Goal: Navigation & Orientation: Find specific page/section

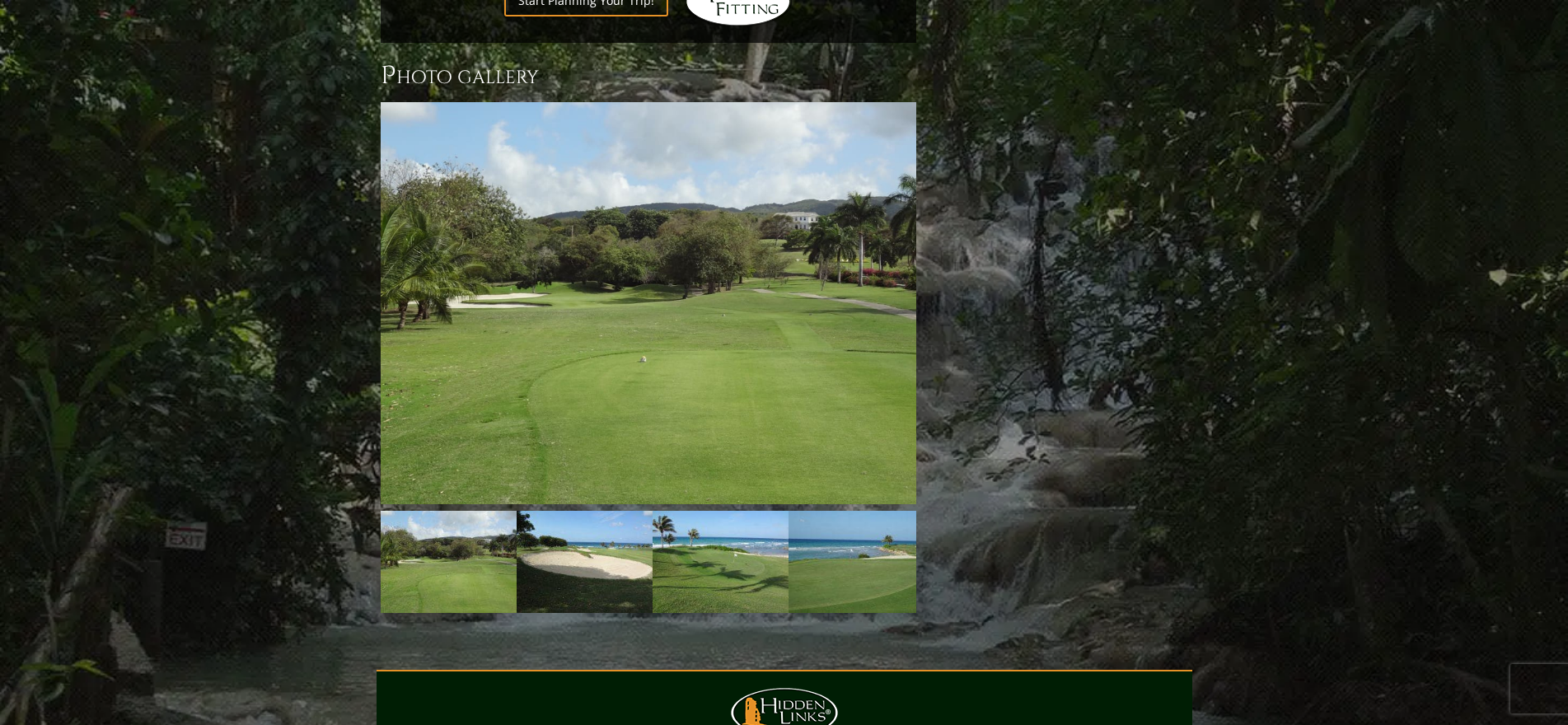
scroll to position [1737, 0]
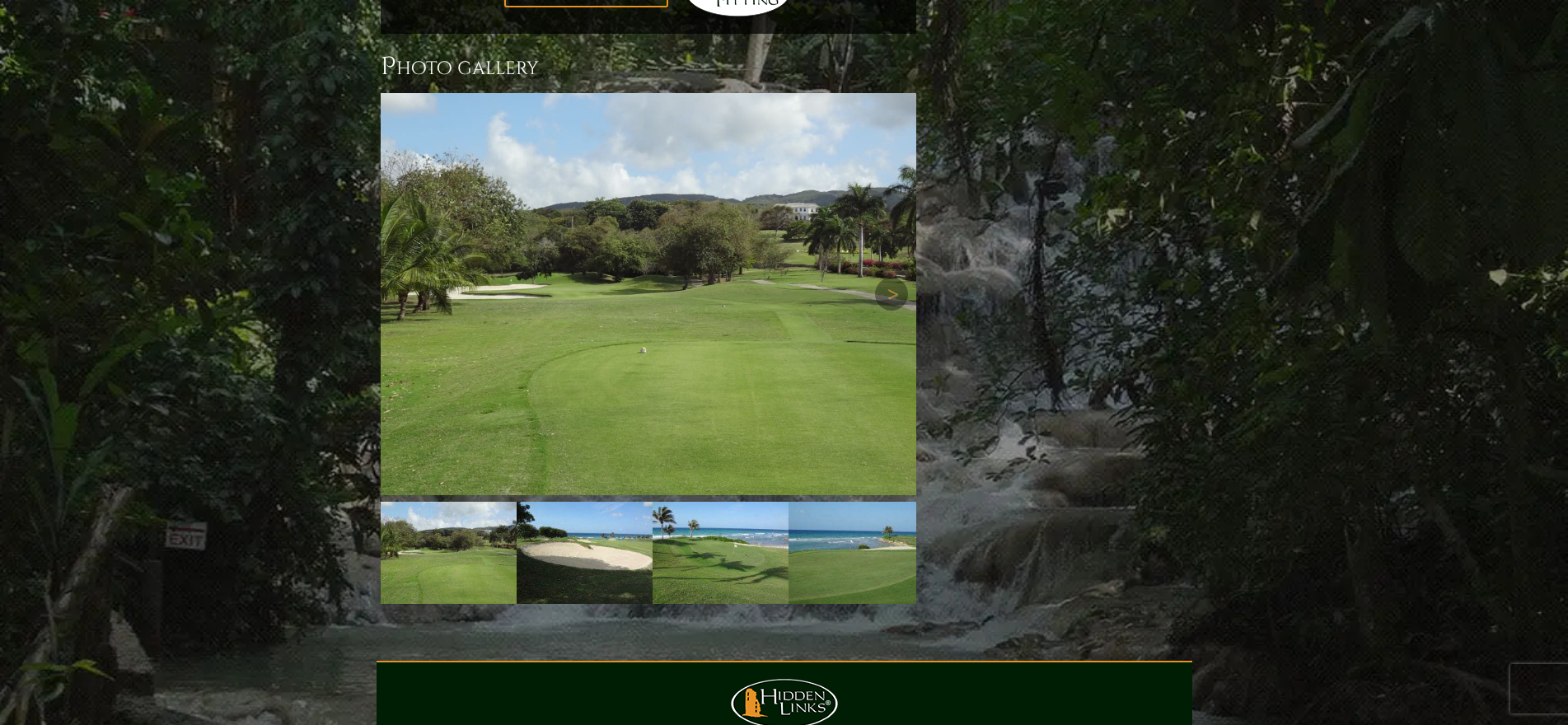
click at [730, 222] on img at bounding box center [649, 294] width 536 height 402
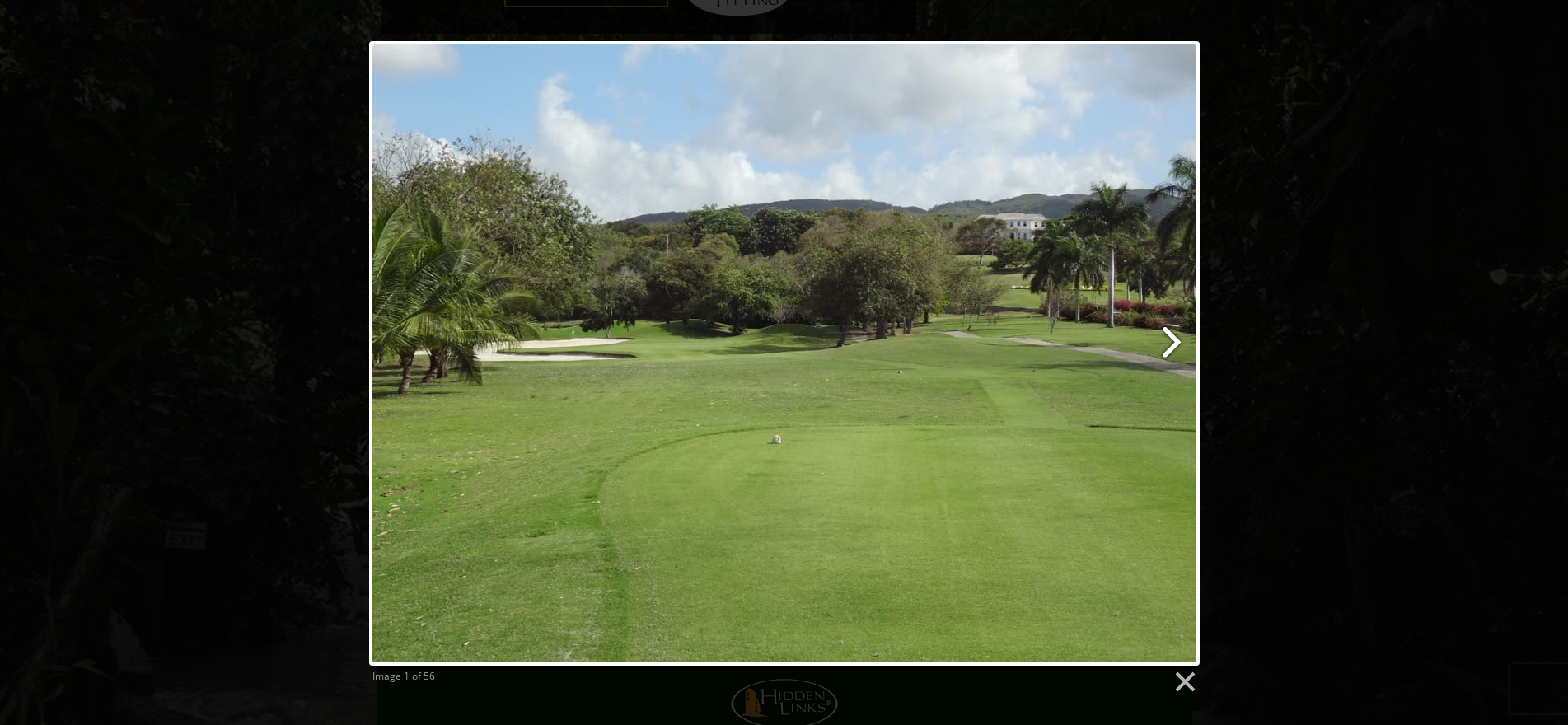
click at [1168, 350] on link at bounding box center [933, 353] width 531 height 625
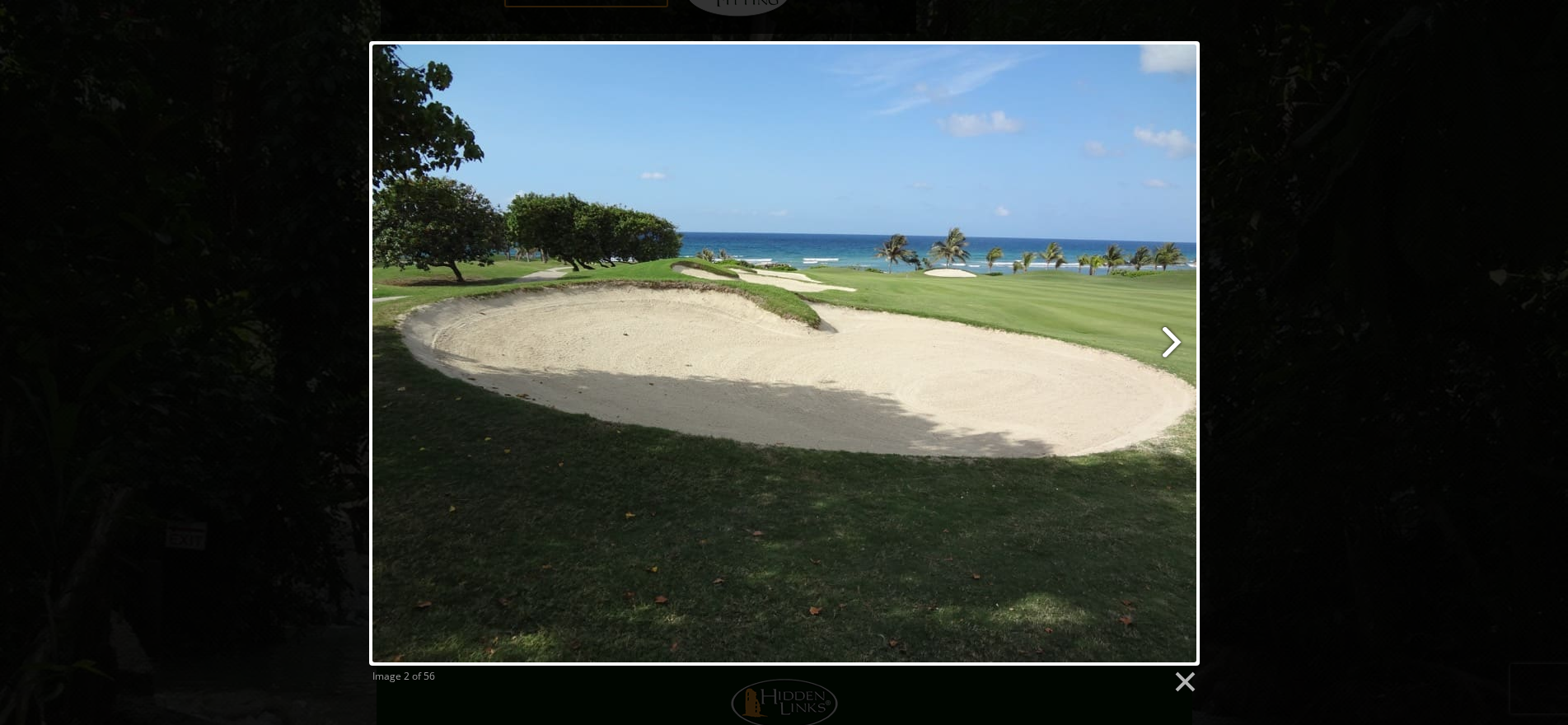
click at [1168, 350] on link at bounding box center [933, 353] width 531 height 625
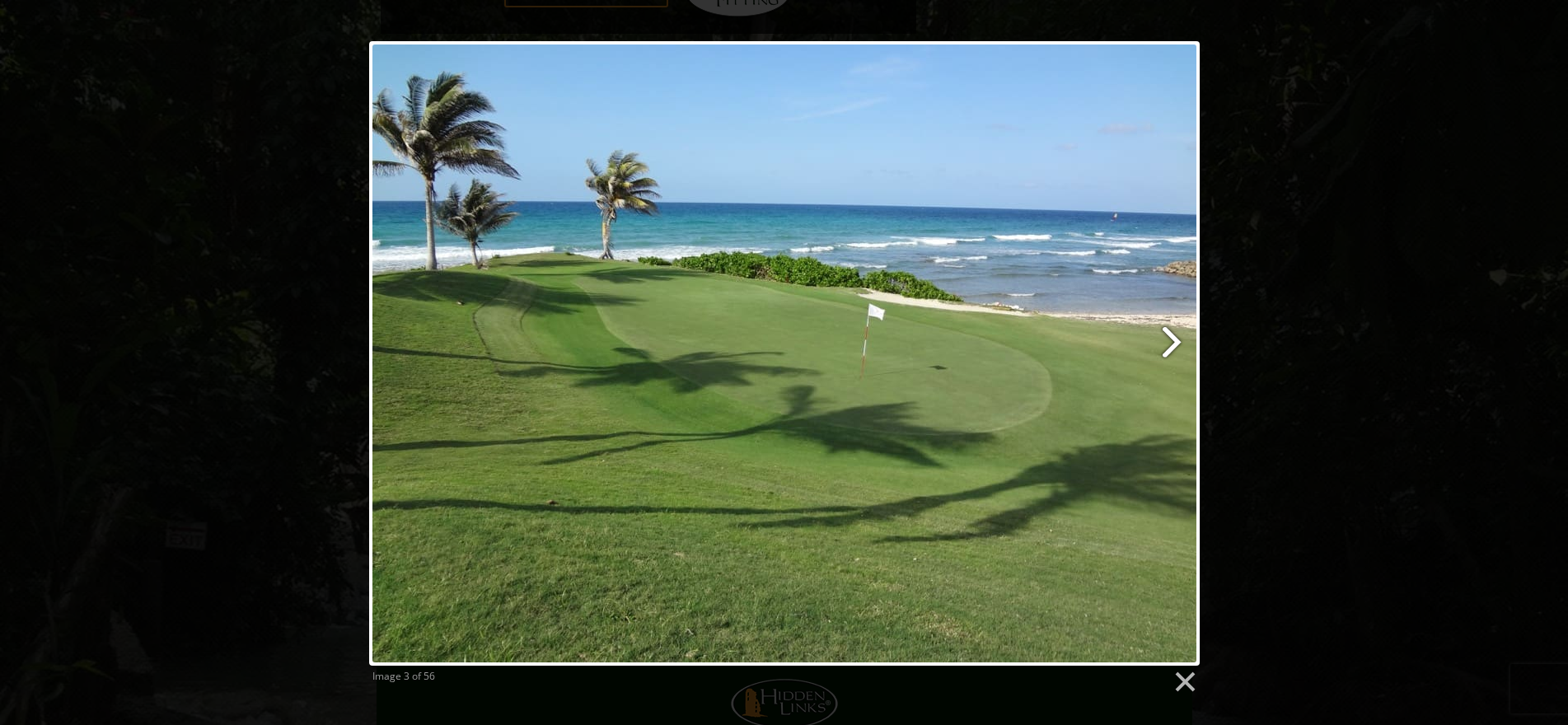
click at [1168, 350] on link at bounding box center [933, 353] width 531 height 625
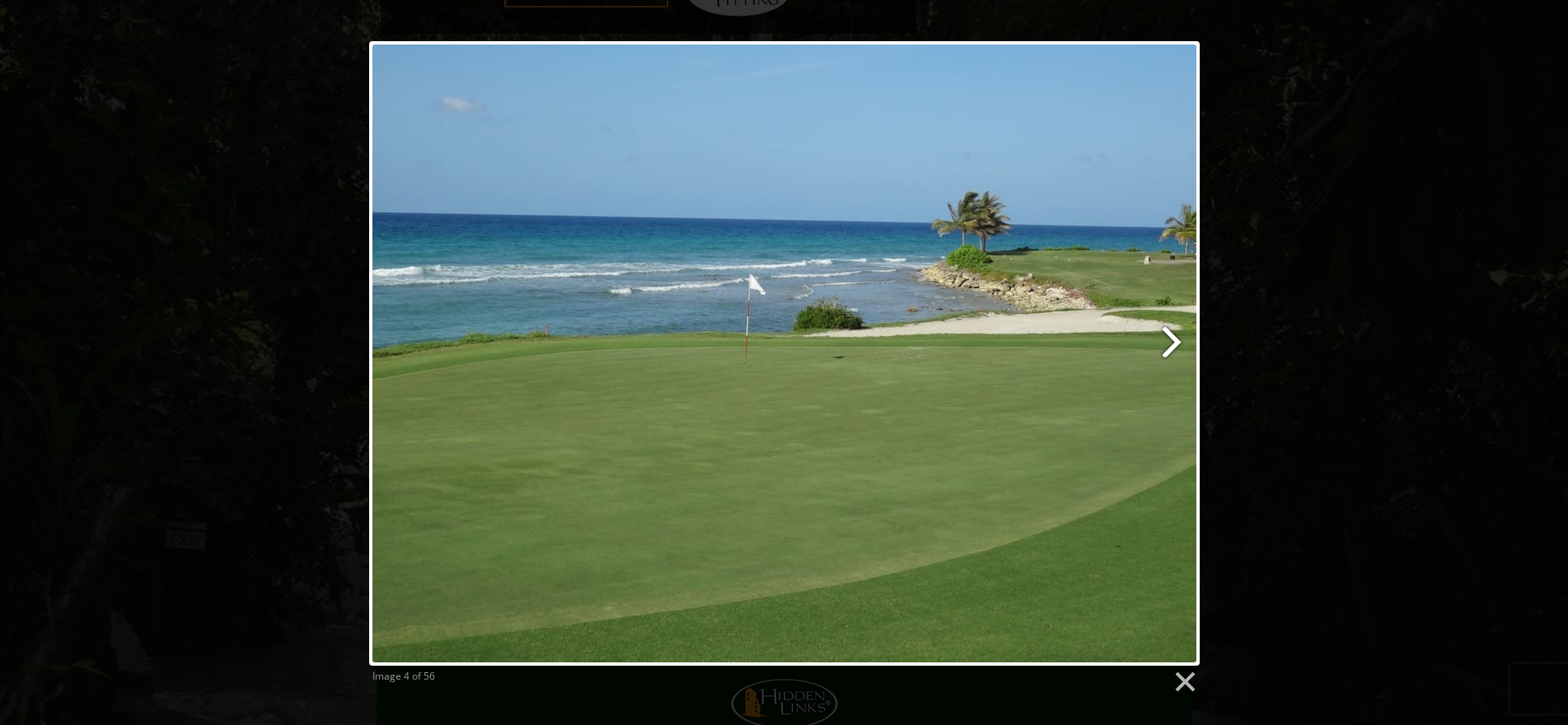
click at [1168, 350] on link at bounding box center [933, 353] width 531 height 625
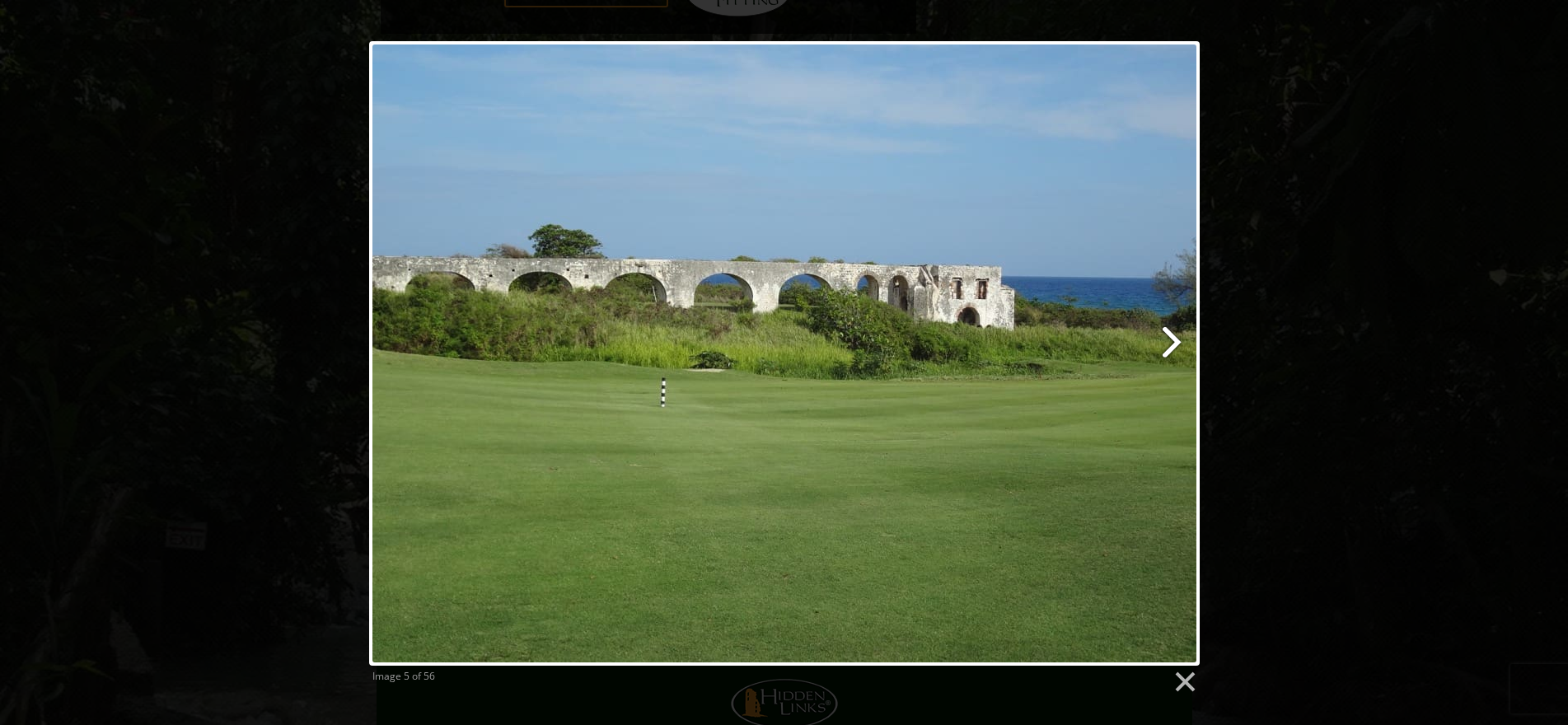
click at [1168, 350] on link at bounding box center [933, 353] width 531 height 625
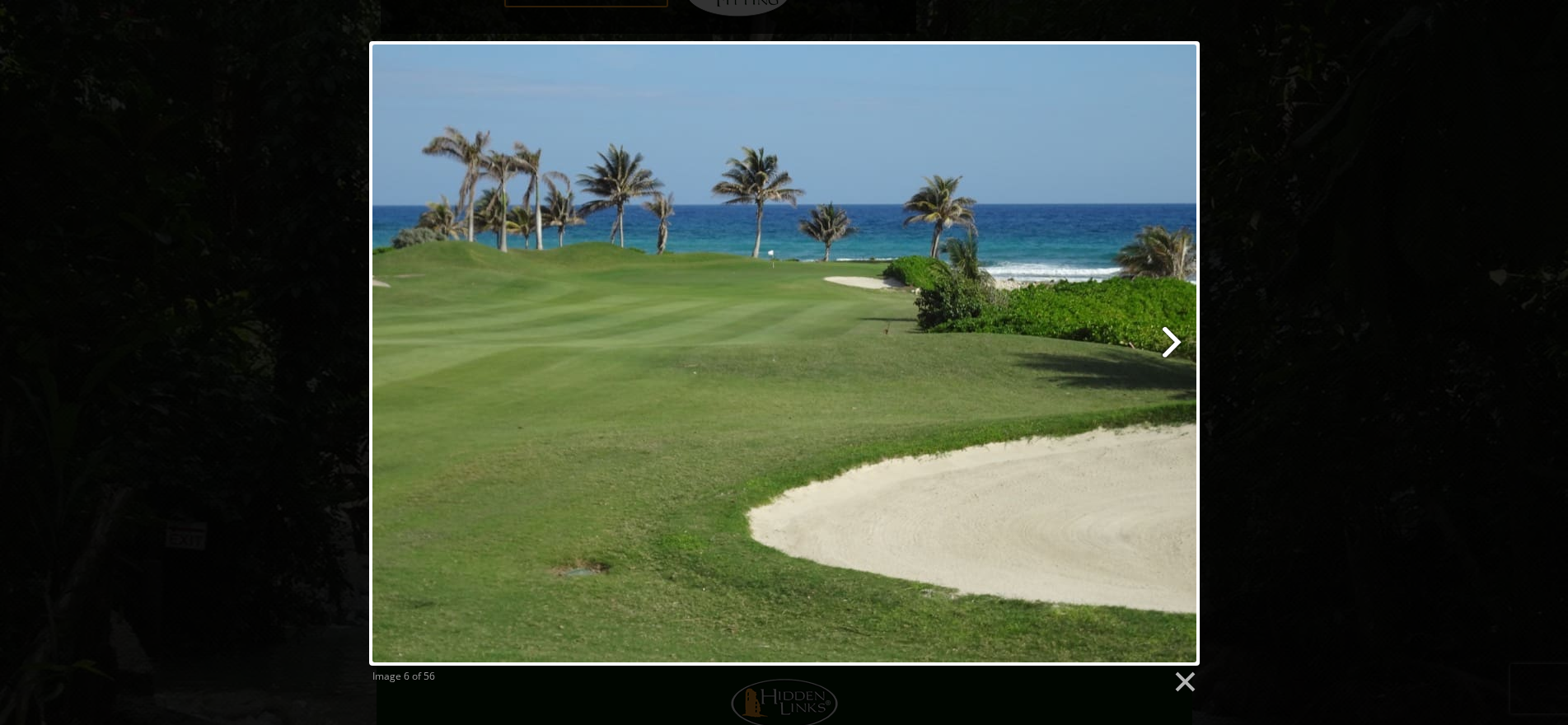
click at [1168, 350] on link at bounding box center [933, 353] width 531 height 625
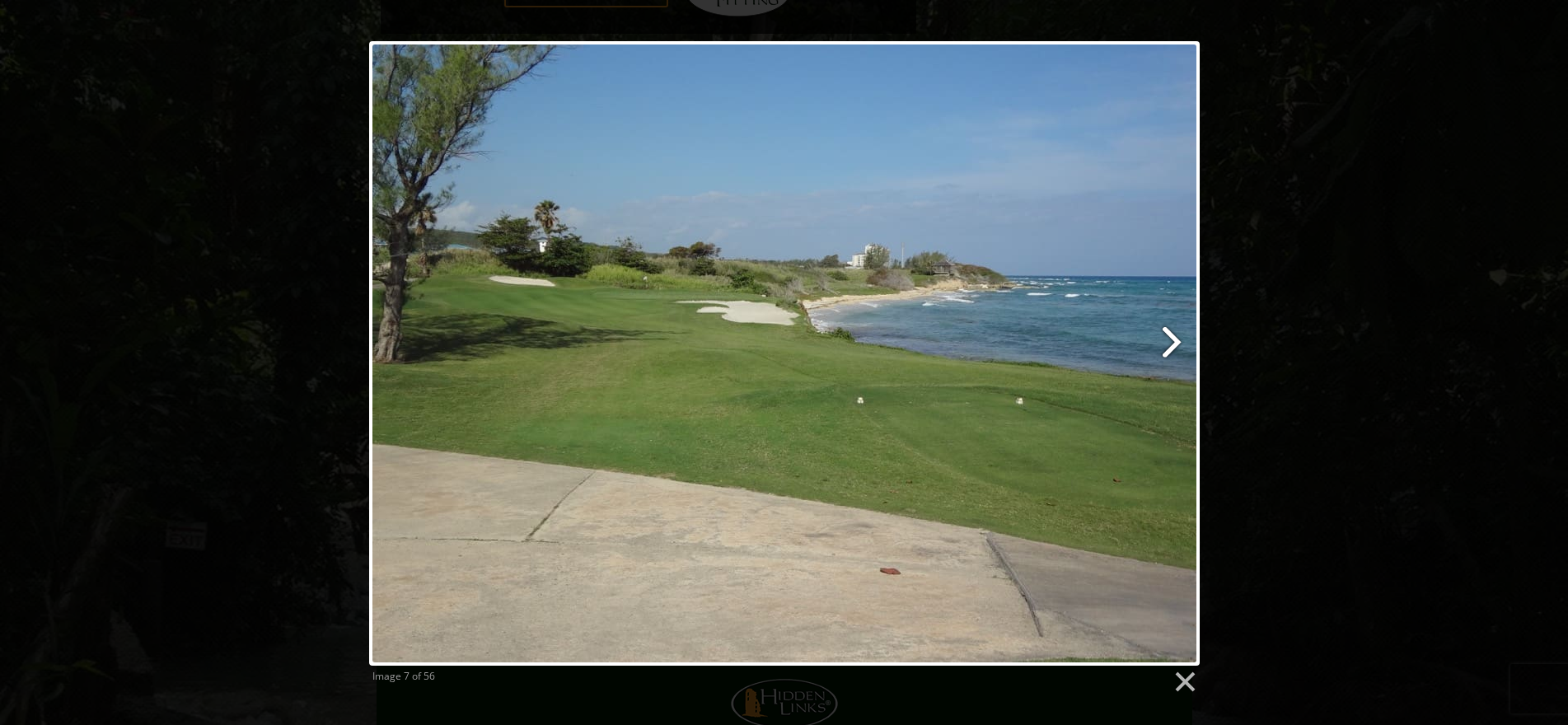
click at [1168, 350] on link at bounding box center [933, 353] width 531 height 625
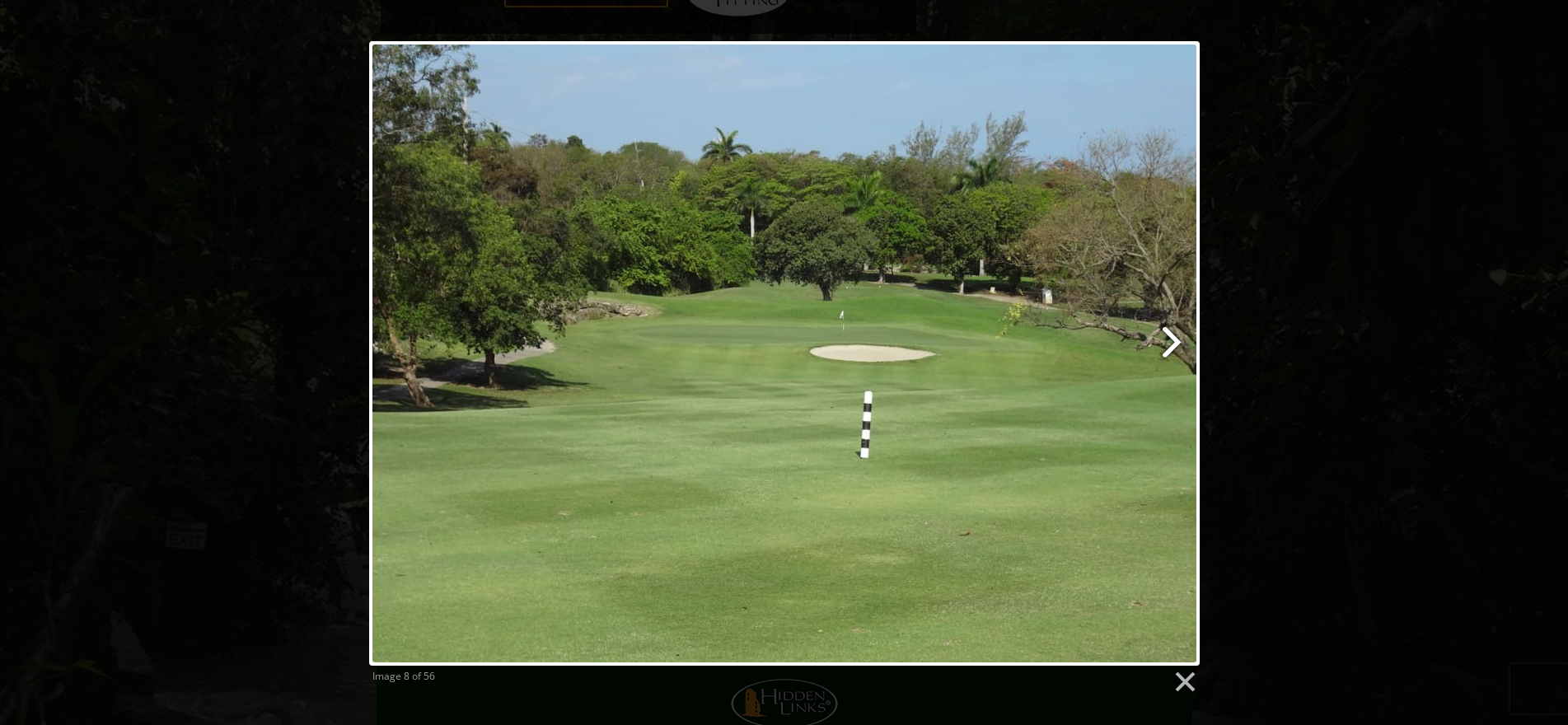
click at [1168, 350] on link at bounding box center [933, 353] width 531 height 625
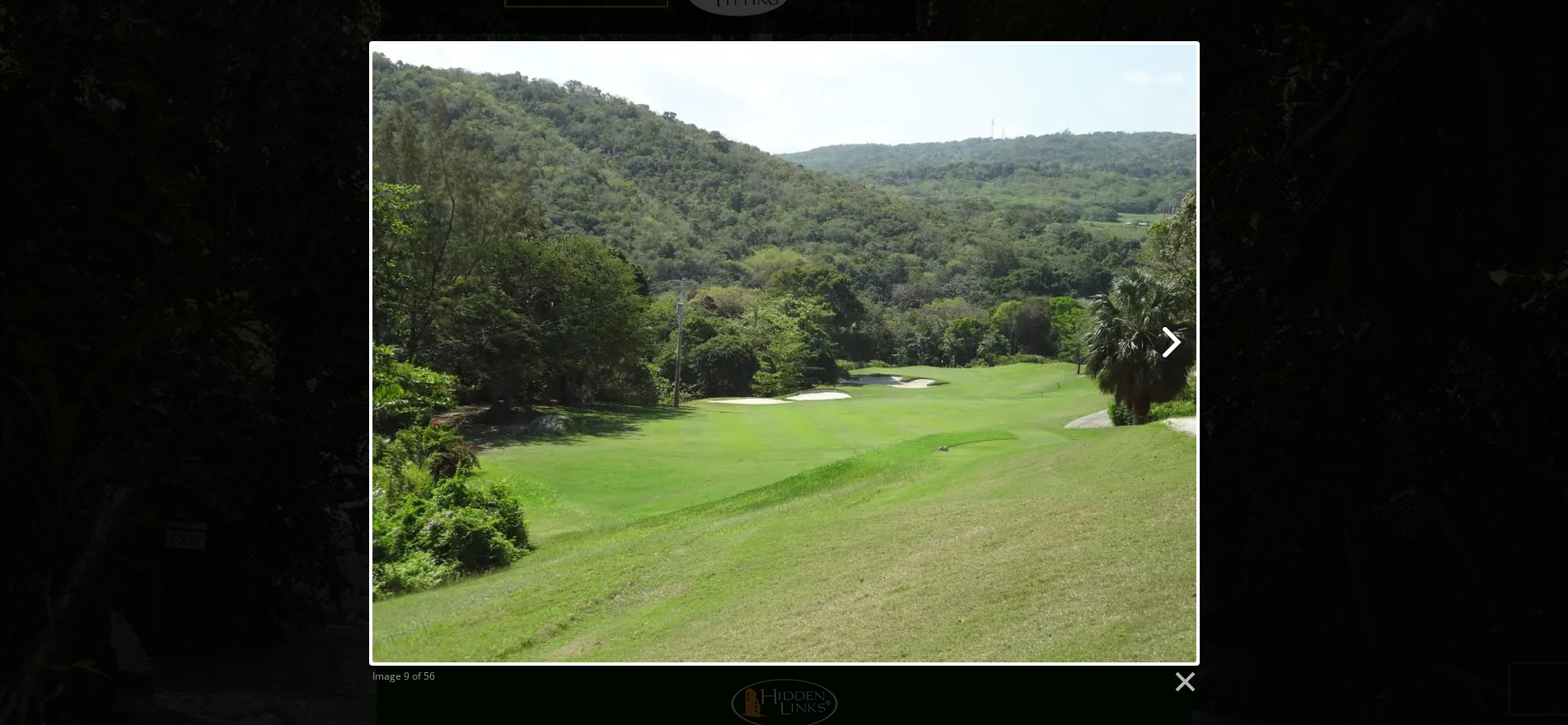
click at [1161, 354] on link at bounding box center [933, 353] width 531 height 625
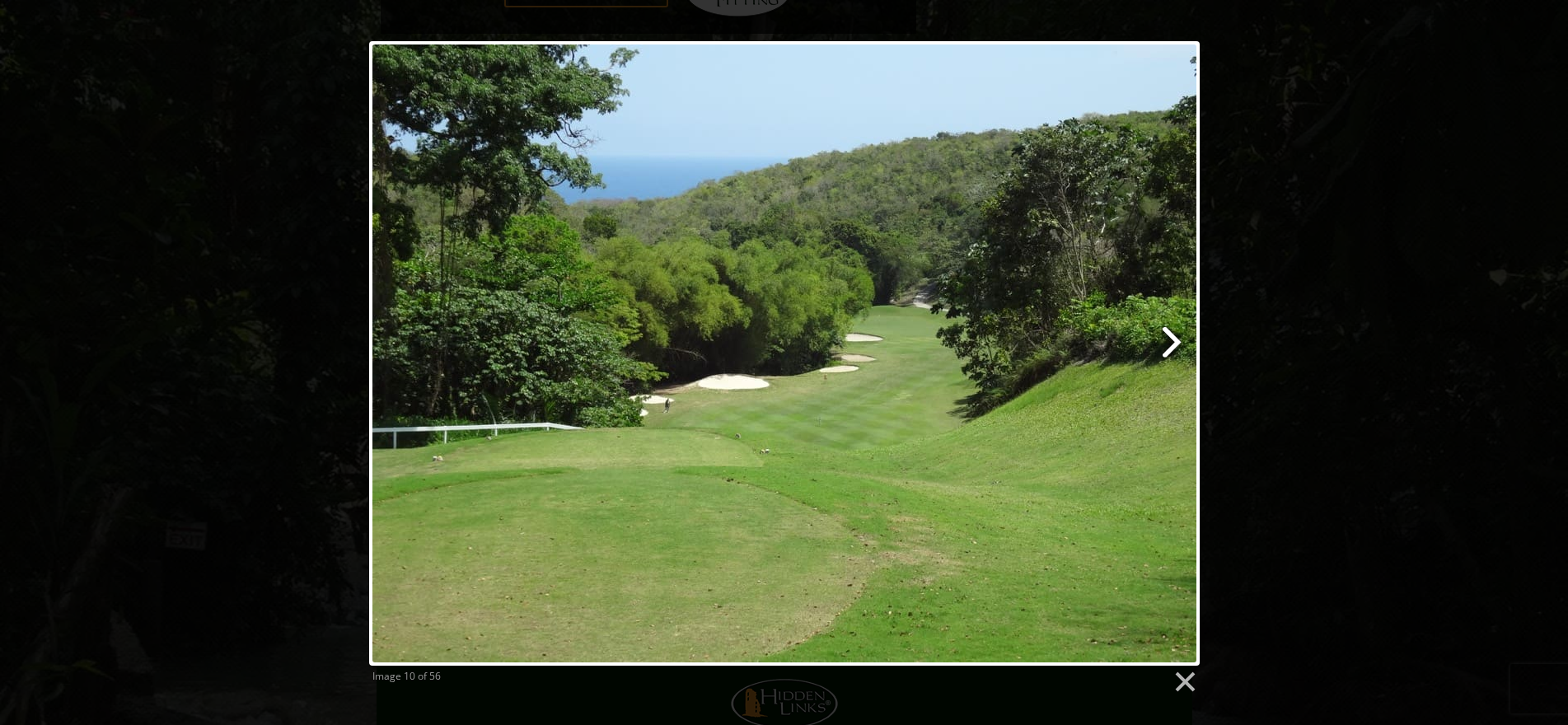
click at [1163, 352] on link at bounding box center [933, 353] width 531 height 625
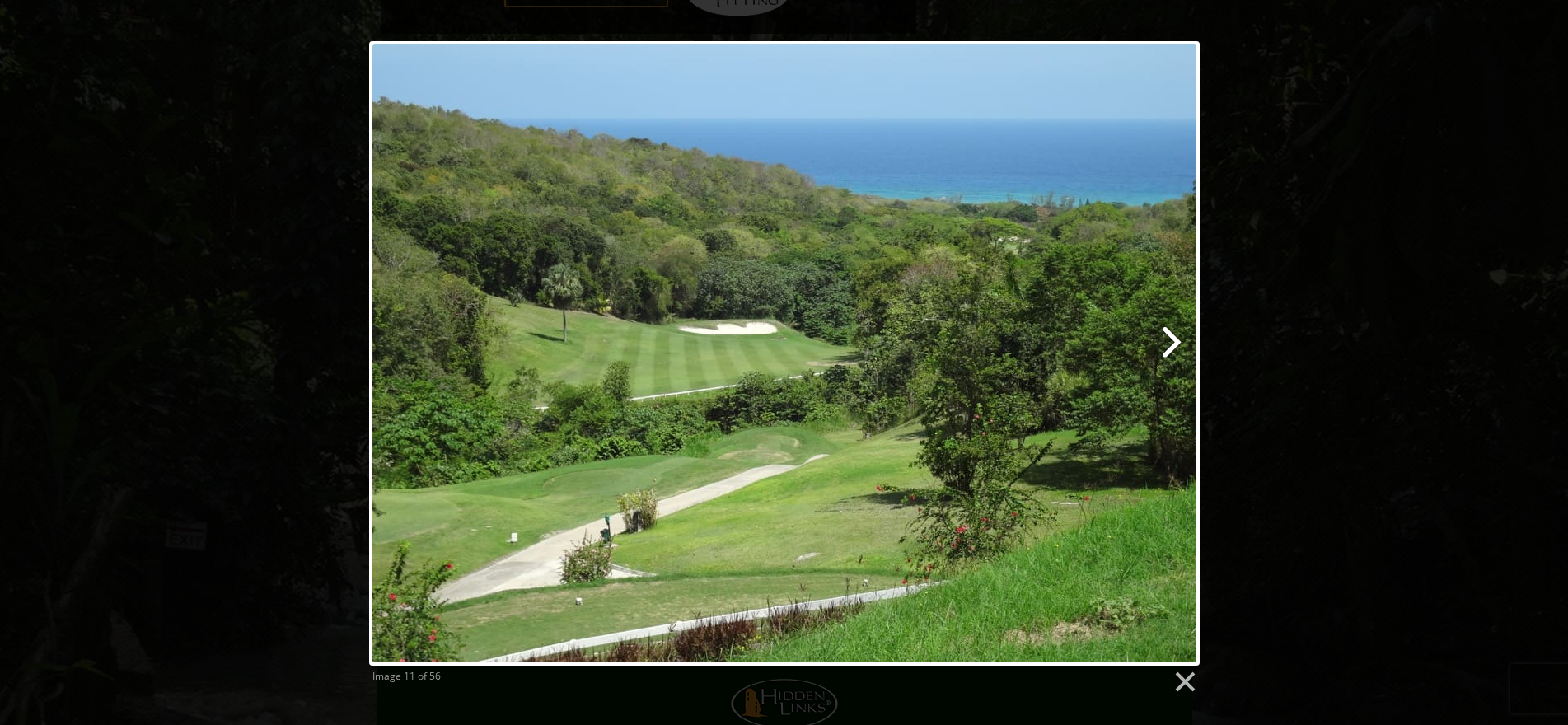
click at [1170, 348] on link at bounding box center [933, 353] width 531 height 625
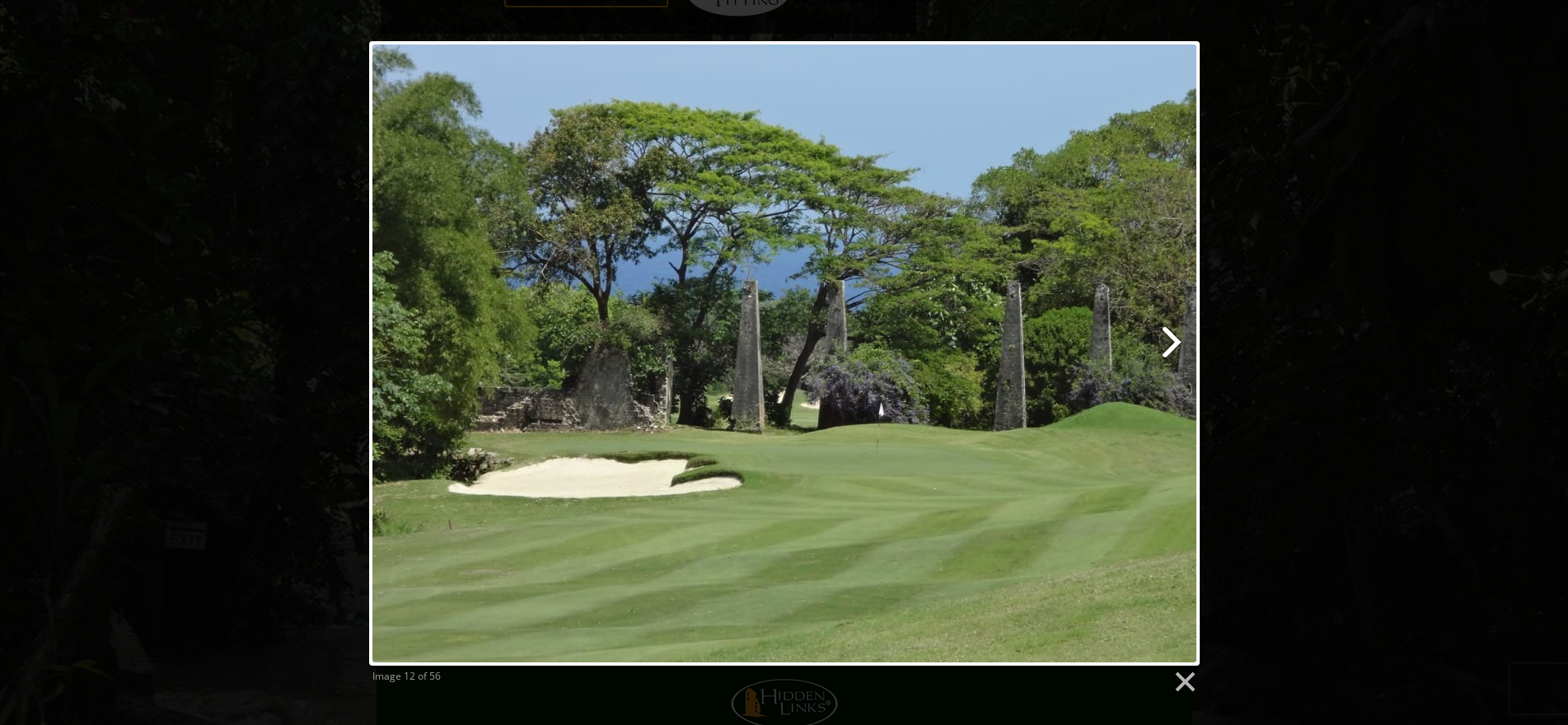
click at [1170, 348] on link at bounding box center [933, 353] width 531 height 625
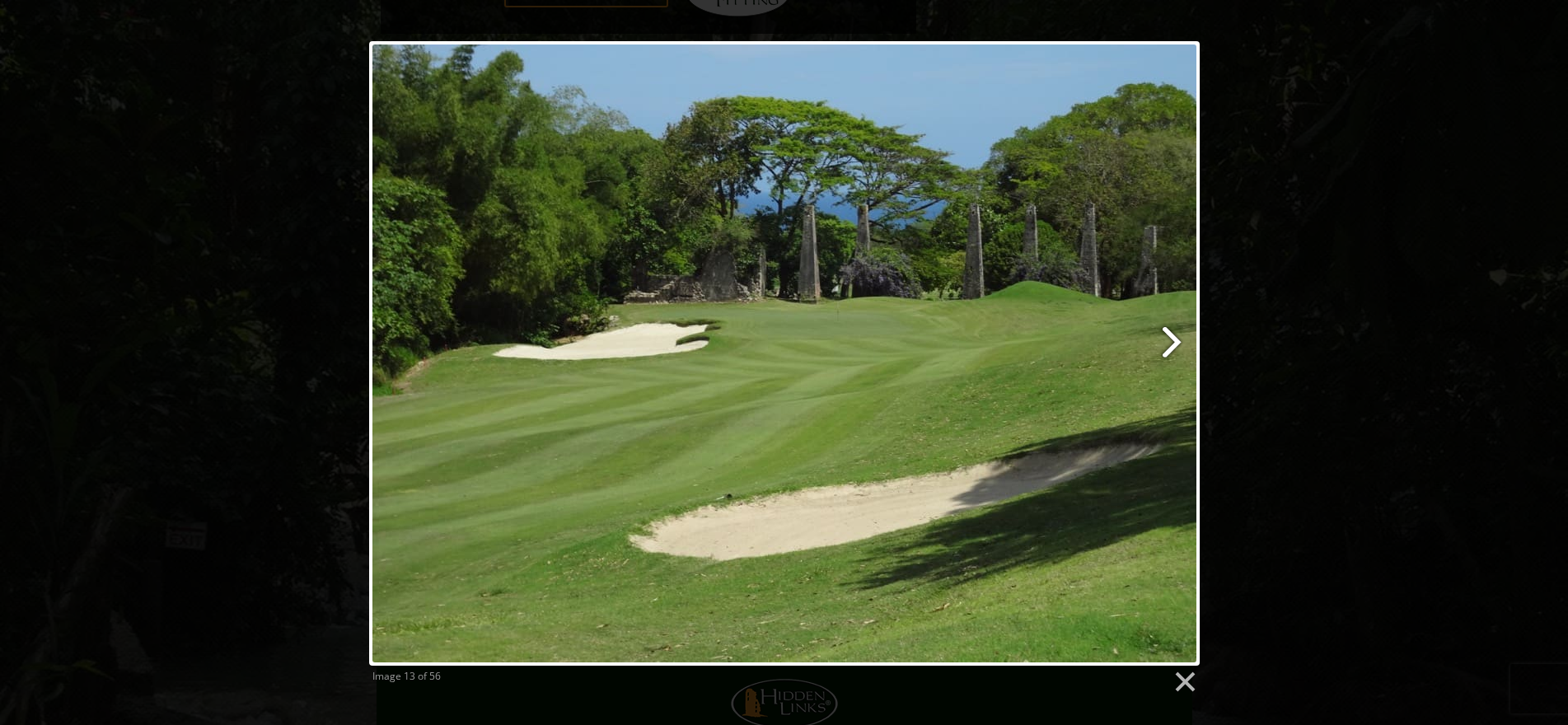
click at [1170, 348] on link at bounding box center [933, 353] width 531 height 625
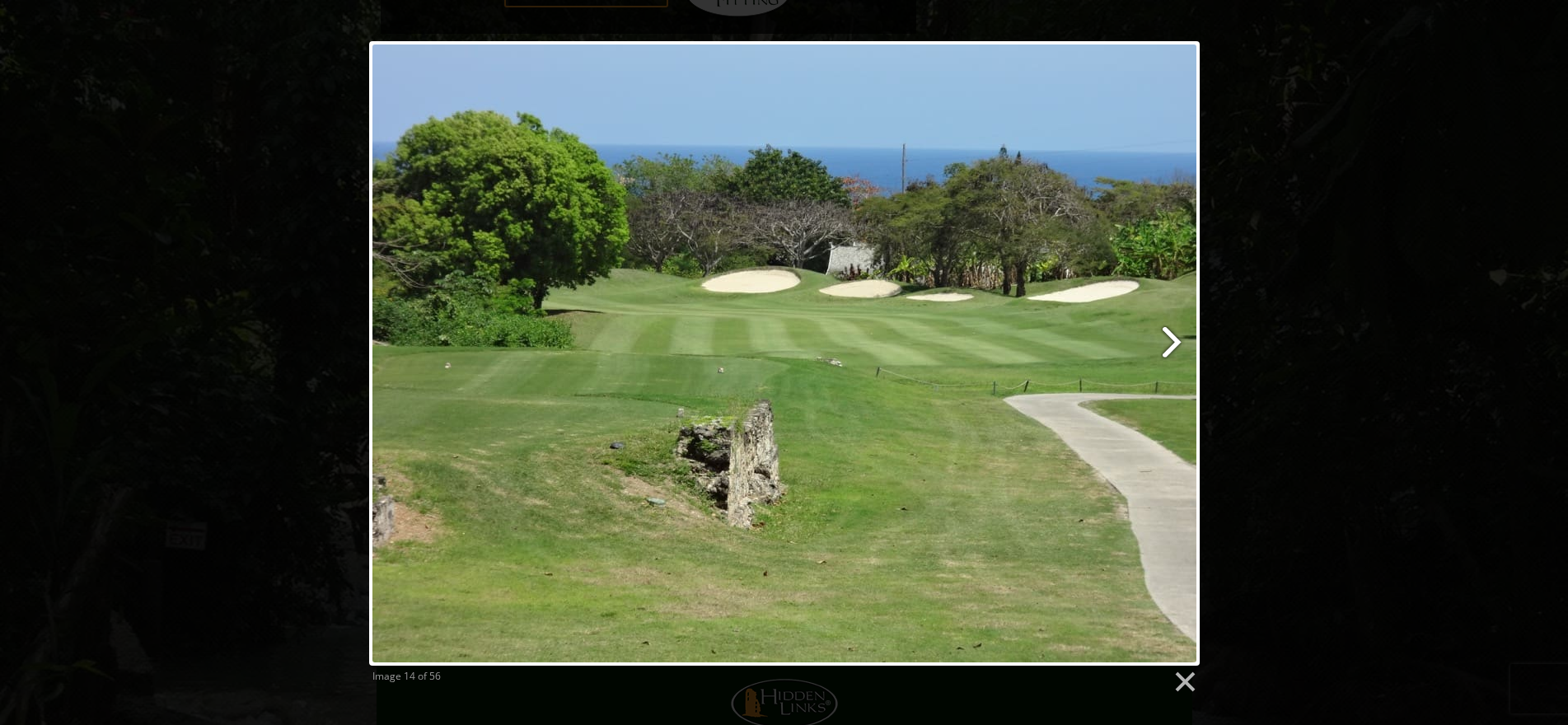
click at [1170, 348] on link at bounding box center [933, 353] width 531 height 625
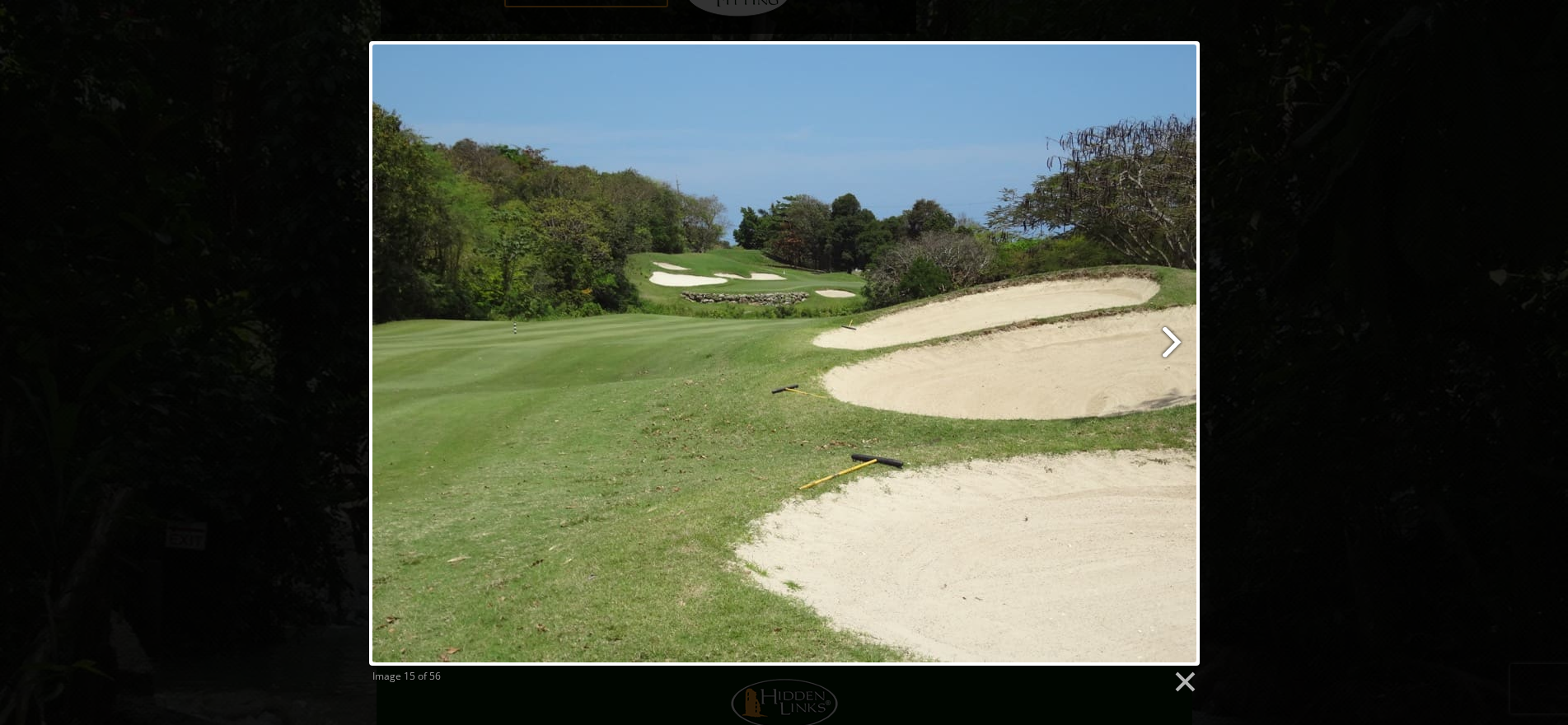
click at [1170, 348] on link at bounding box center [933, 353] width 531 height 625
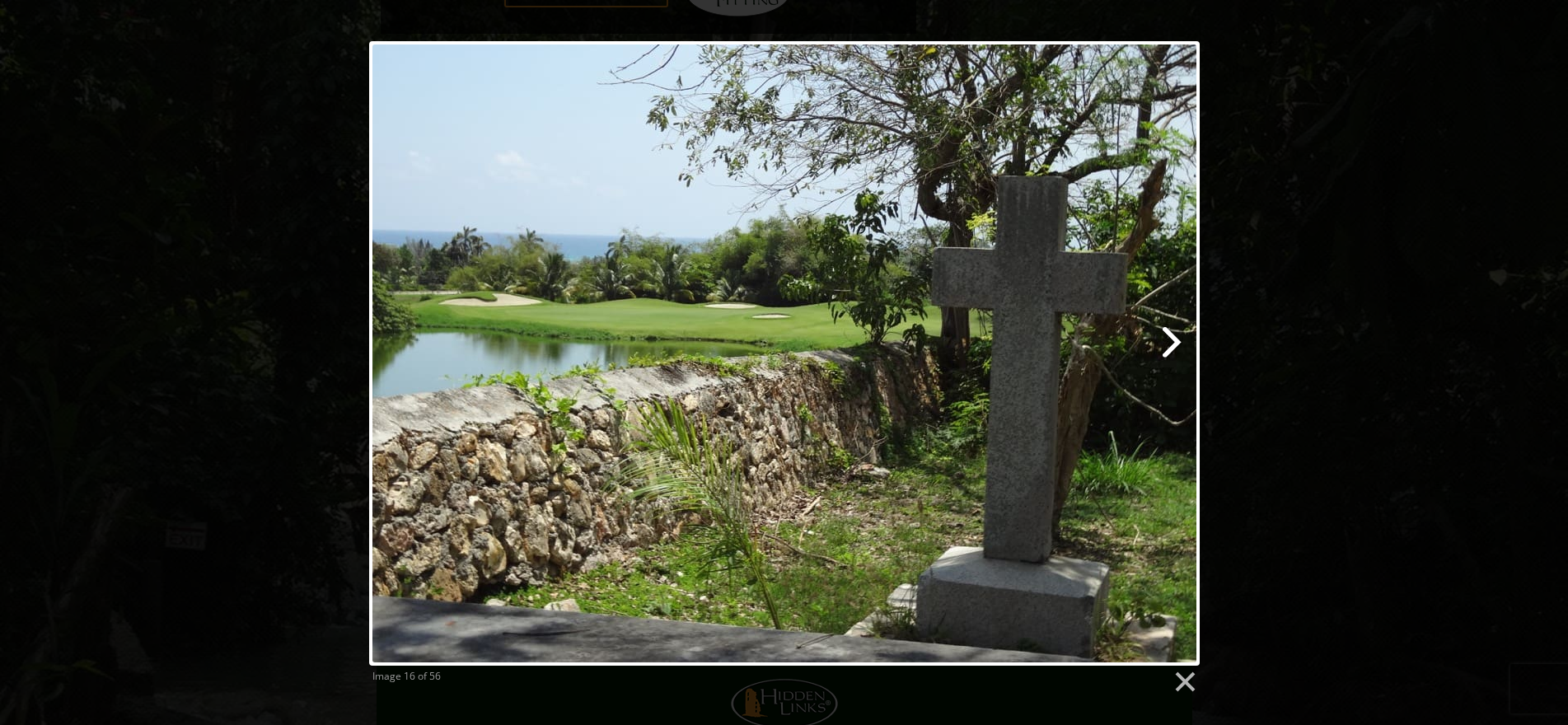
click at [1171, 347] on link at bounding box center [933, 353] width 531 height 625
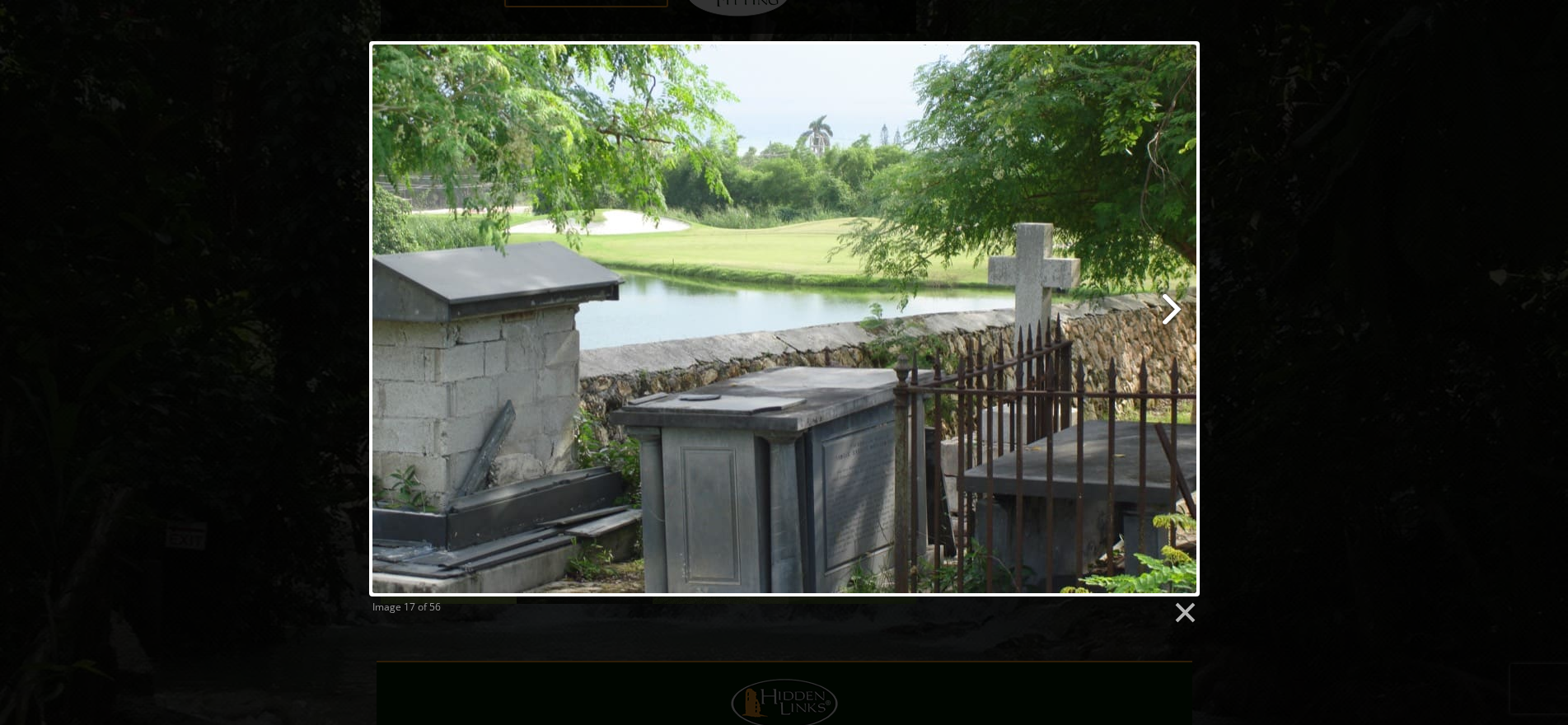
click at [1174, 316] on link at bounding box center [933, 319] width 531 height 556
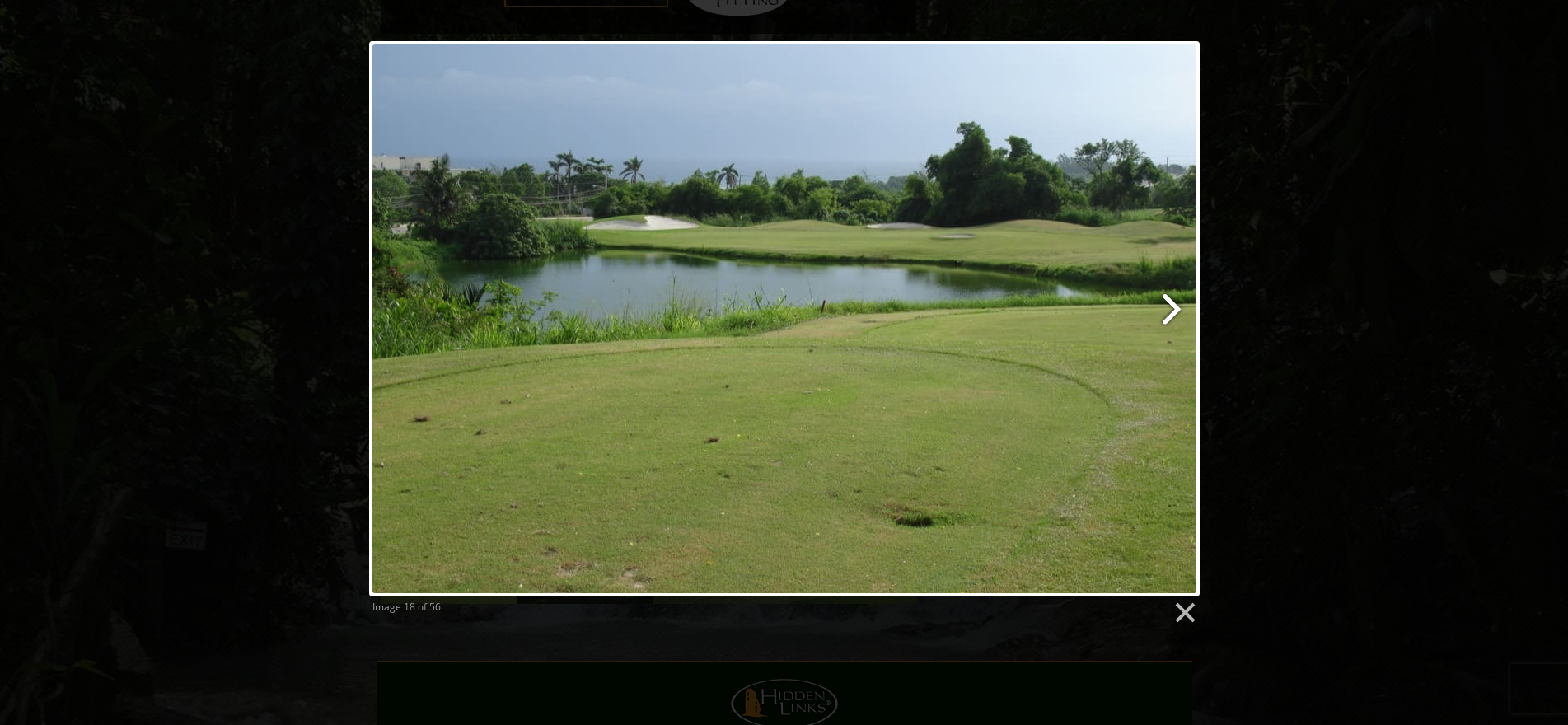
click at [1174, 316] on link at bounding box center [933, 319] width 531 height 556
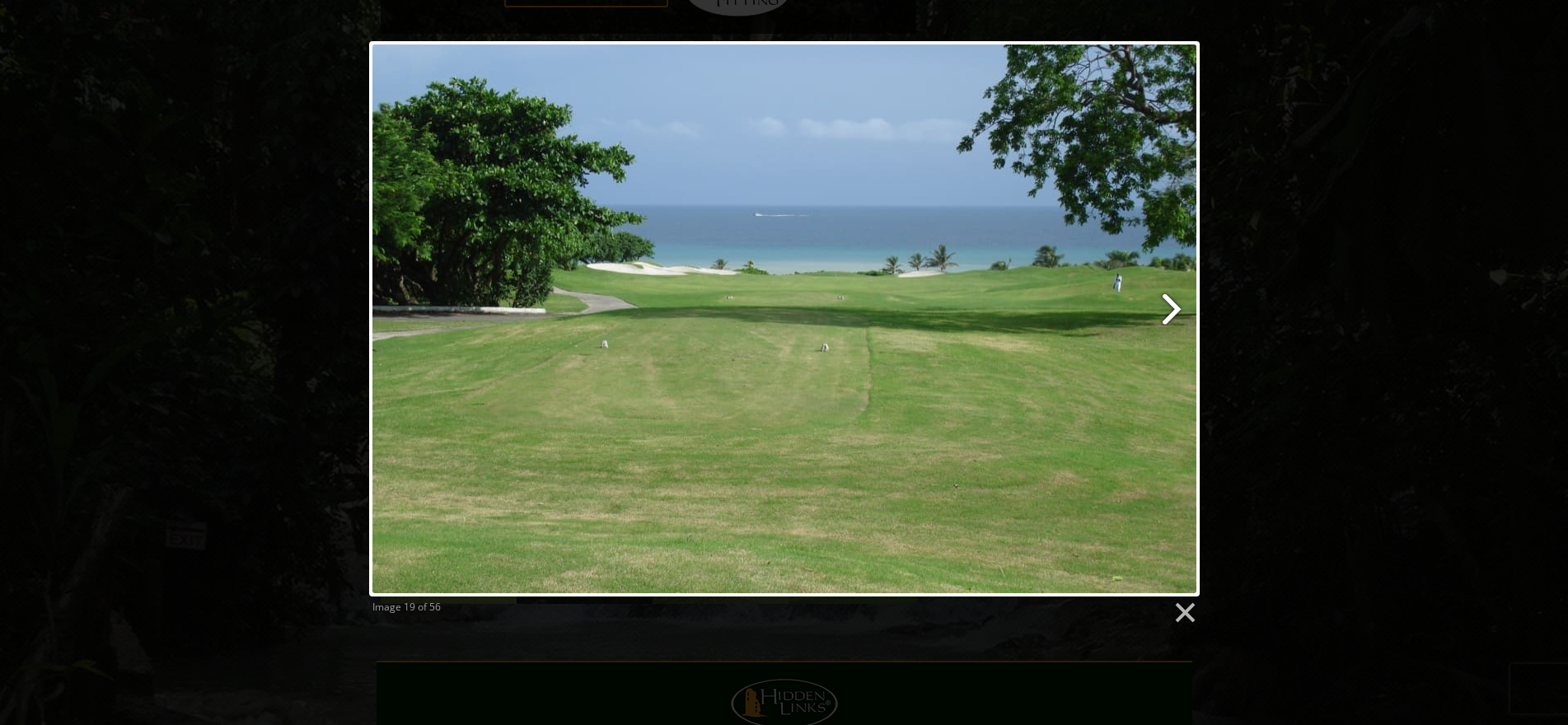
click at [1174, 316] on link at bounding box center [933, 319] width 531 height 556
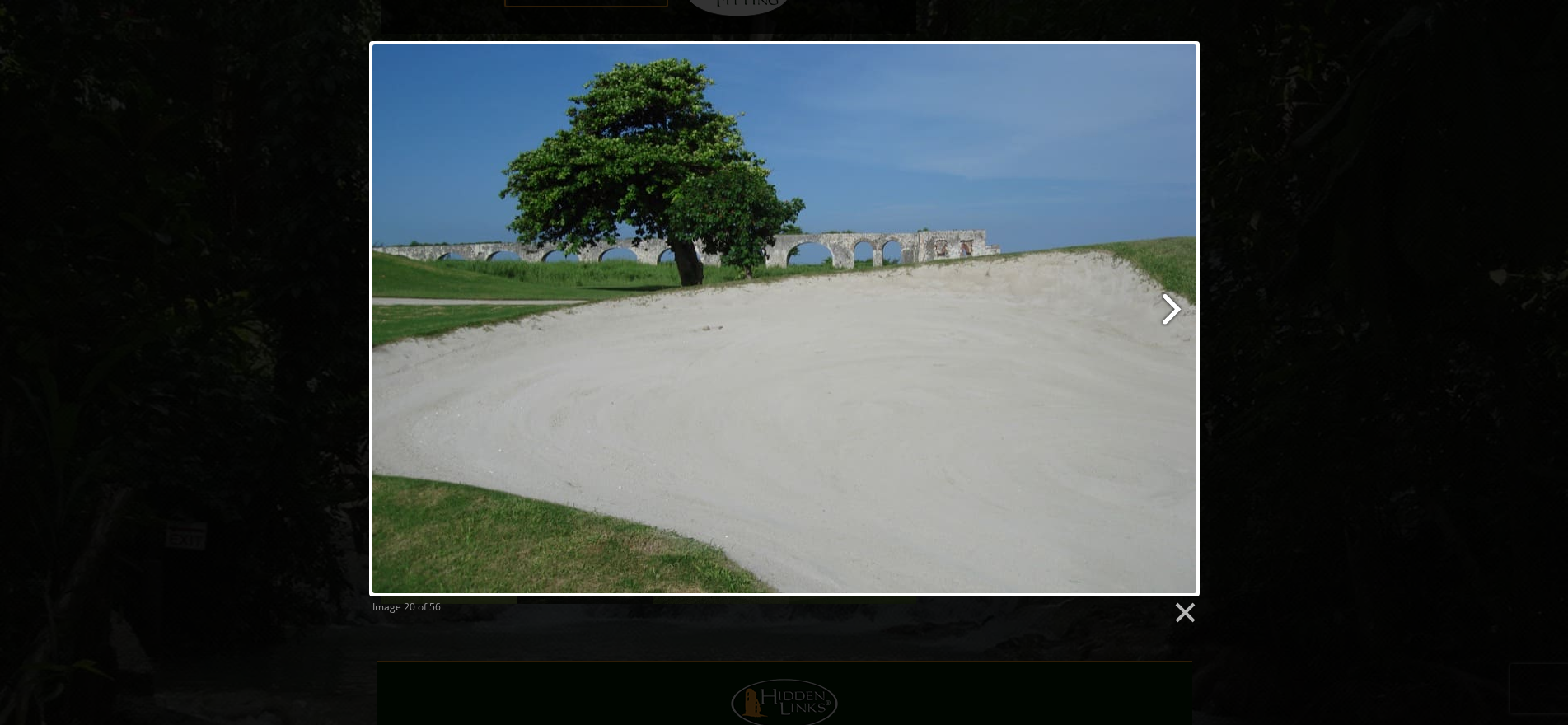
click at [1174, 316] on link at bounding box center [933, 319] width 531 height 556
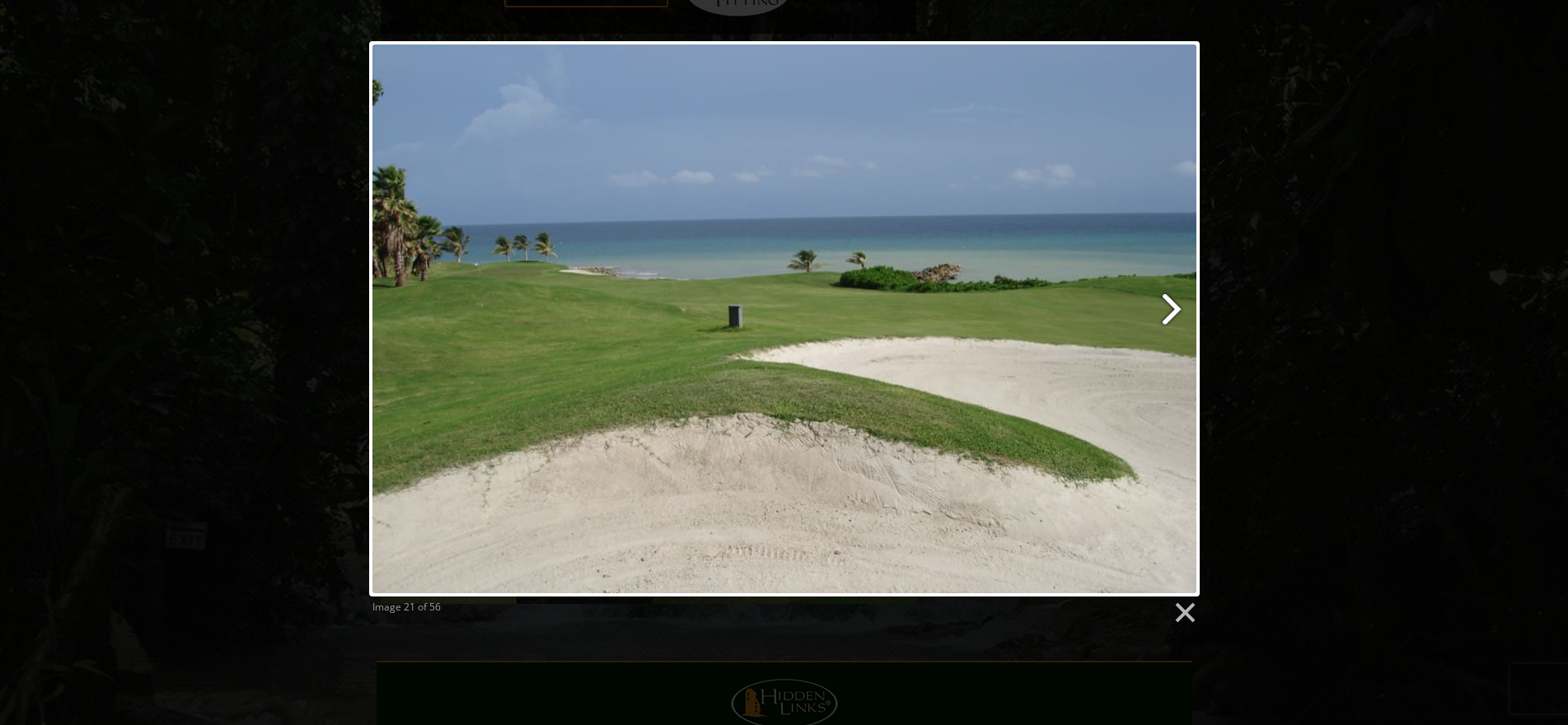
click at [1160, 320] on link at bounding box center [933, 319] width 531 height 556
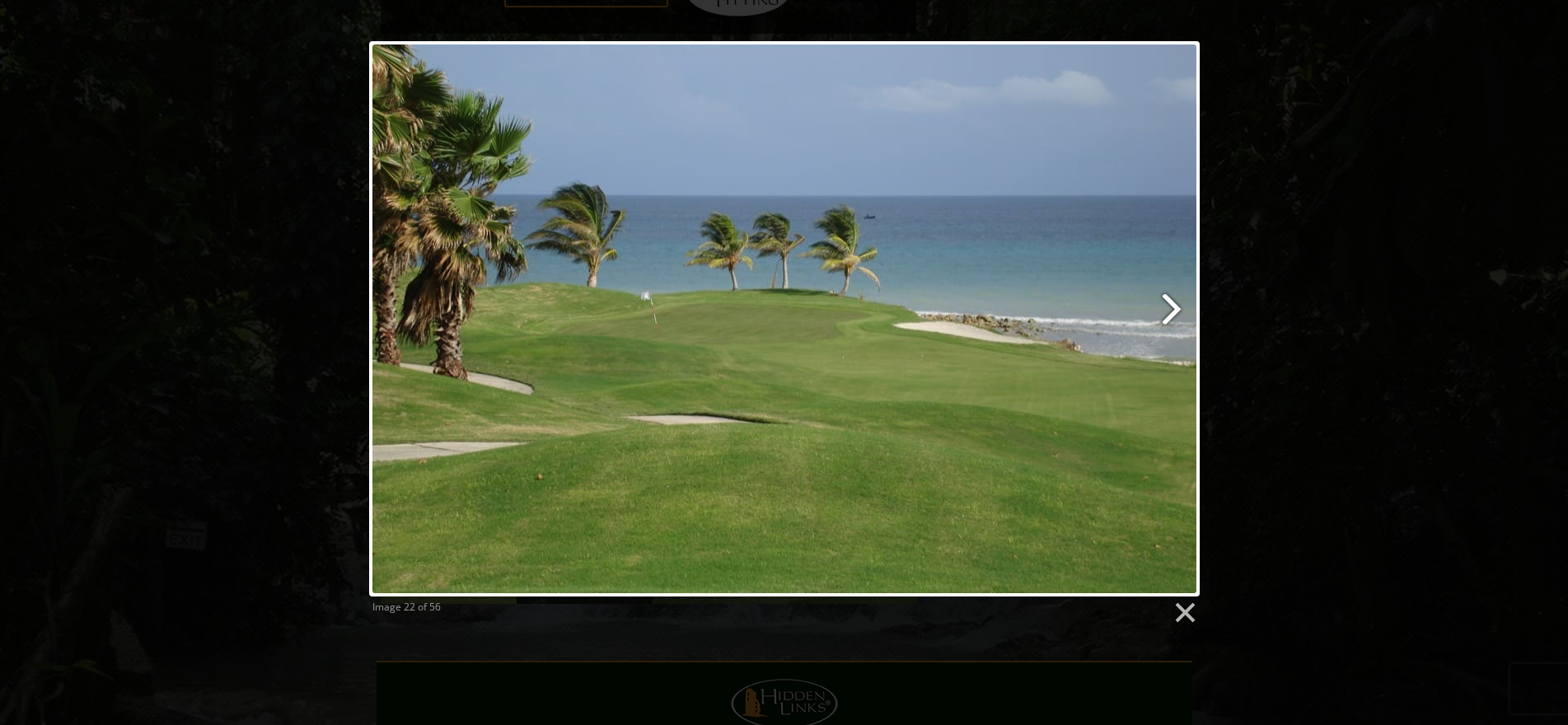
click at [1161, 319] on link at bounding box center [933, 319] width 531 height 556
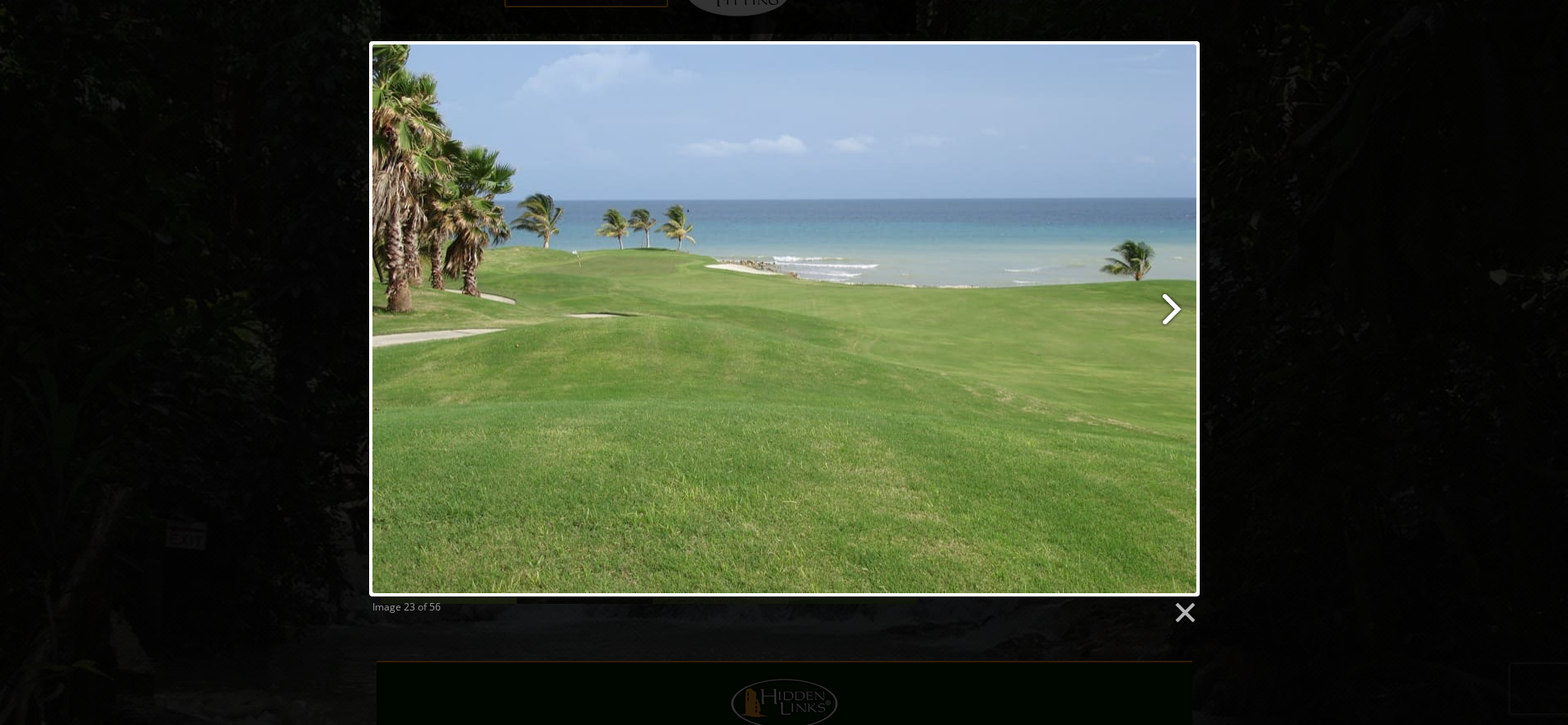
click at [1161, 319] on link at bounding box center [933, 319] width 531 height 556
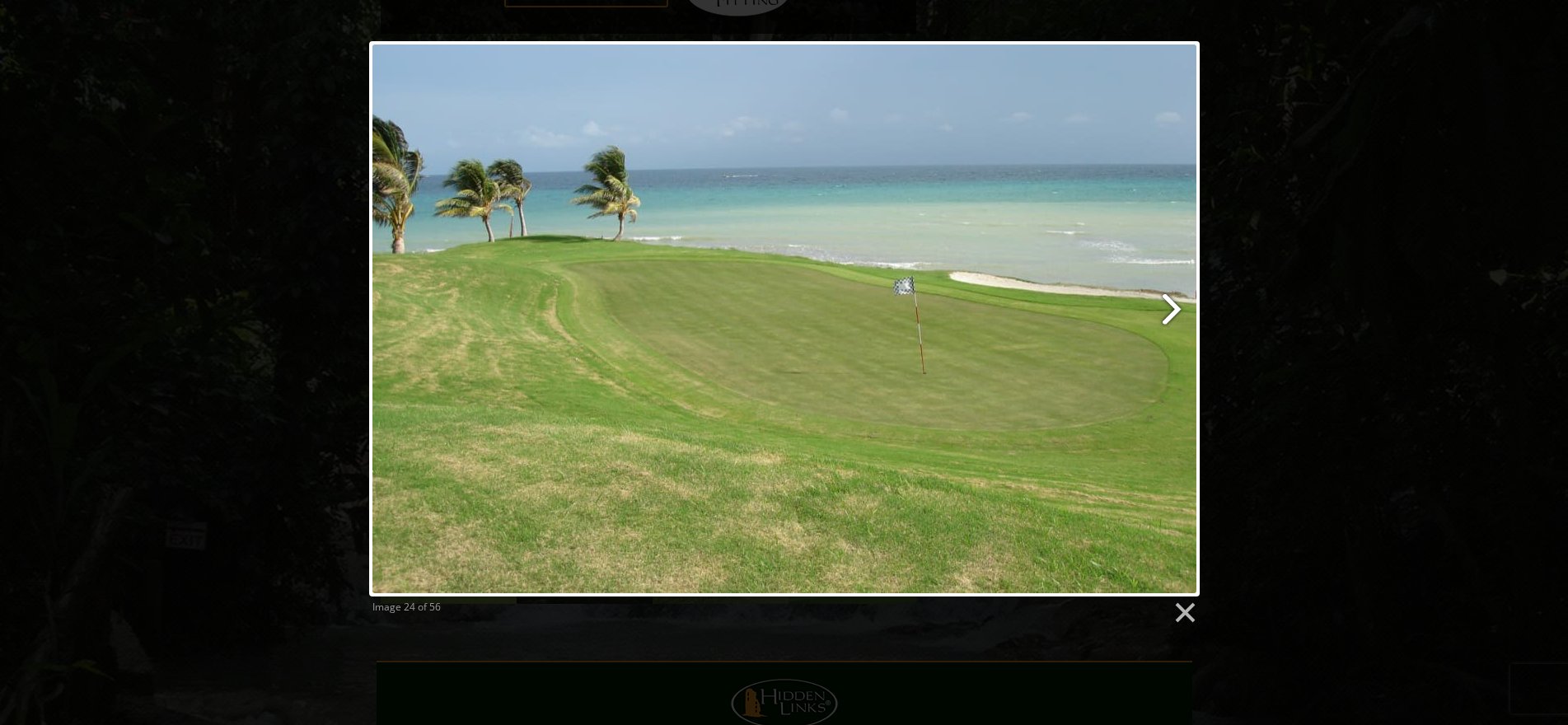
click at [1161, 319] on link at bounding box center [933, 319] width 531 height 556
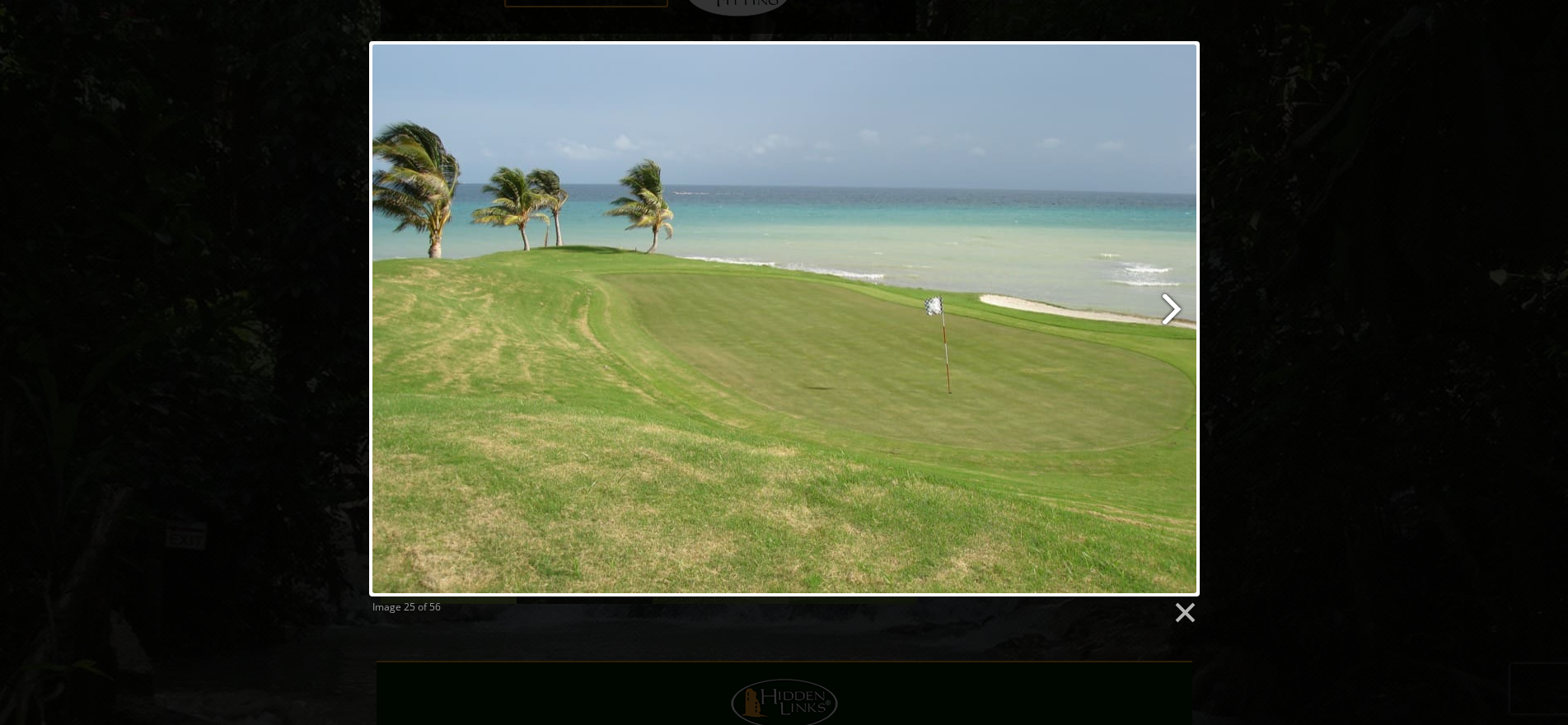
click at [1161, 319] on link at bounding box center [933, 319] width 531 height 556
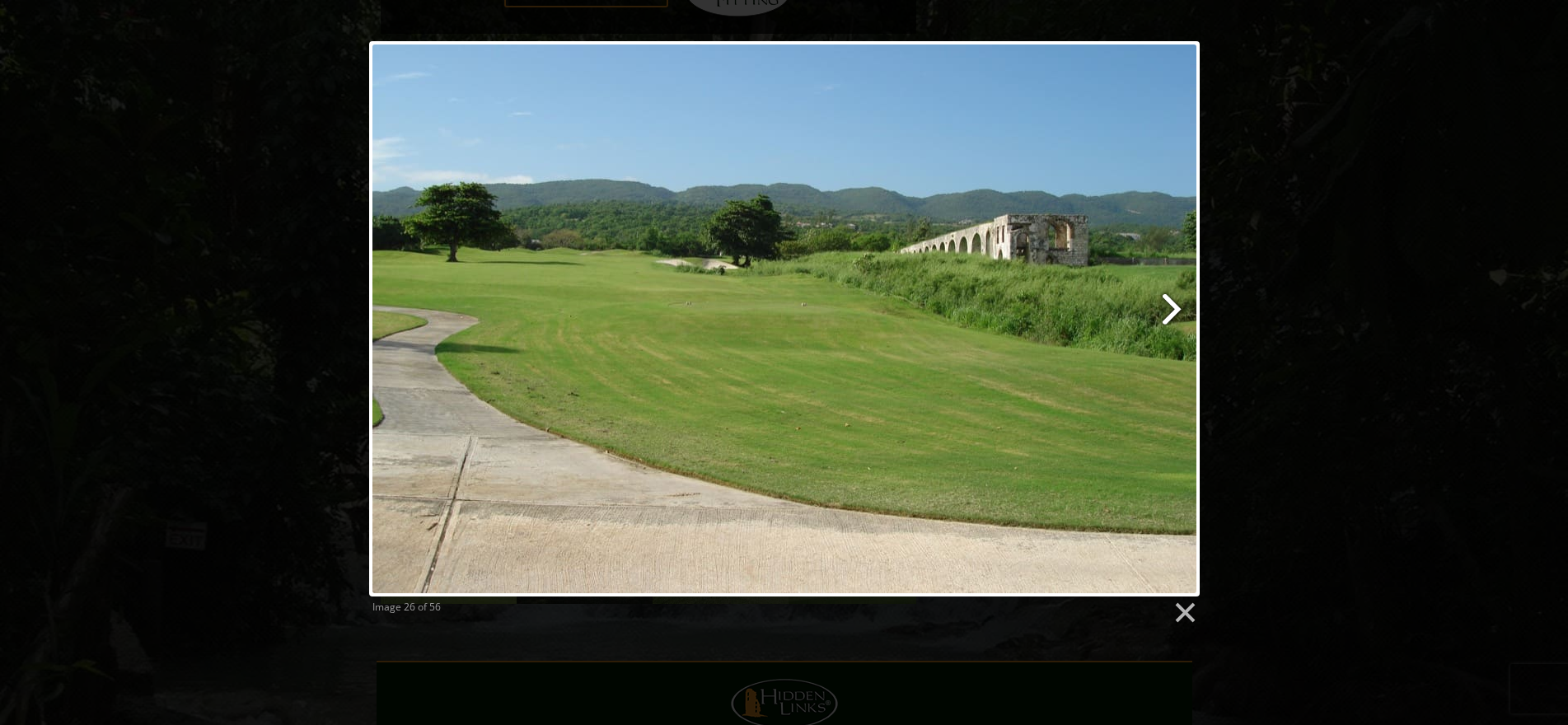
click at [1161, 319] on link at bounding box center [933, 319] width 531 height 556
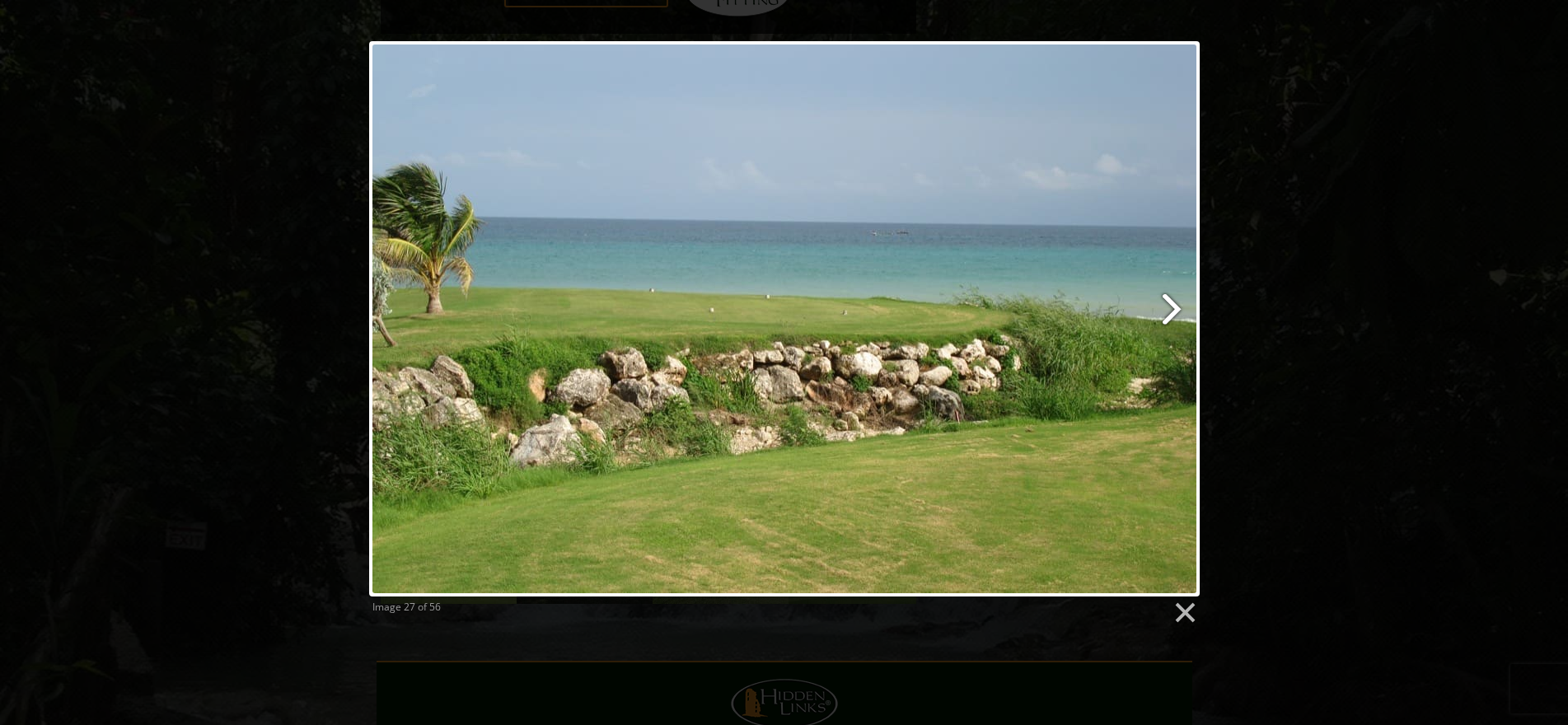
click at [1161, 319] on link at bounding box center [933, 319] width 531 height 556
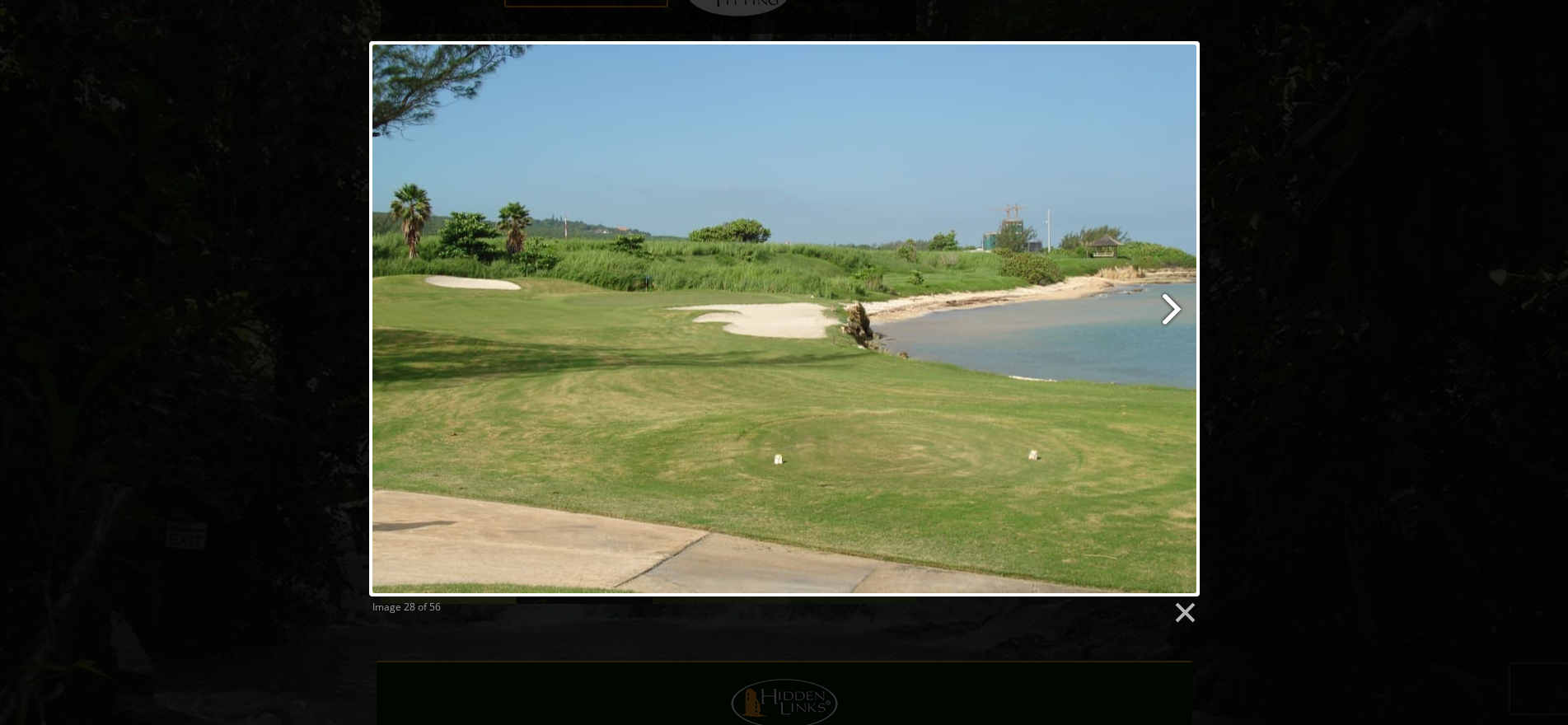
click at [1161, 319] on link at bounding box center [933, 319] width 531 height 556
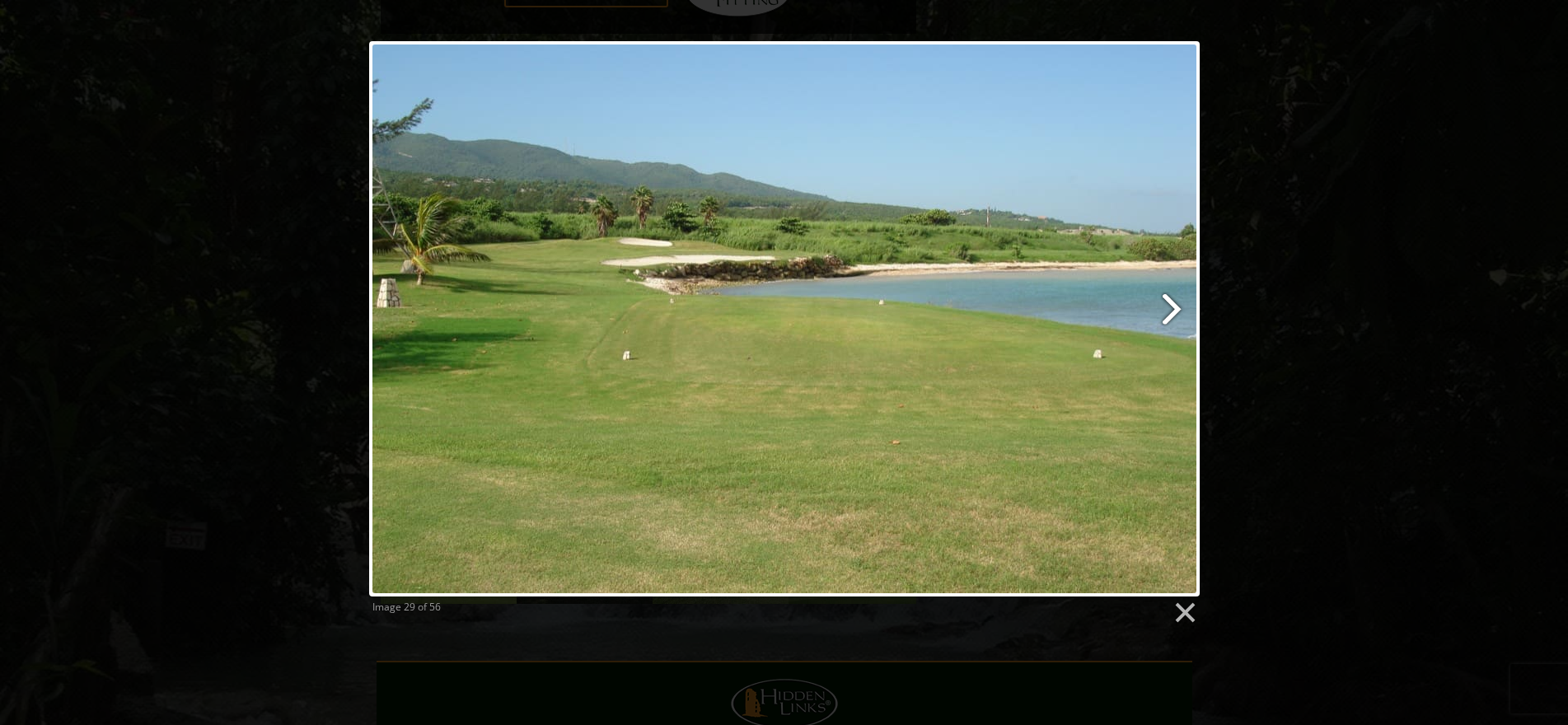
click at [1161, 319] on link at bounding box center [933, 319] width 531 height 556
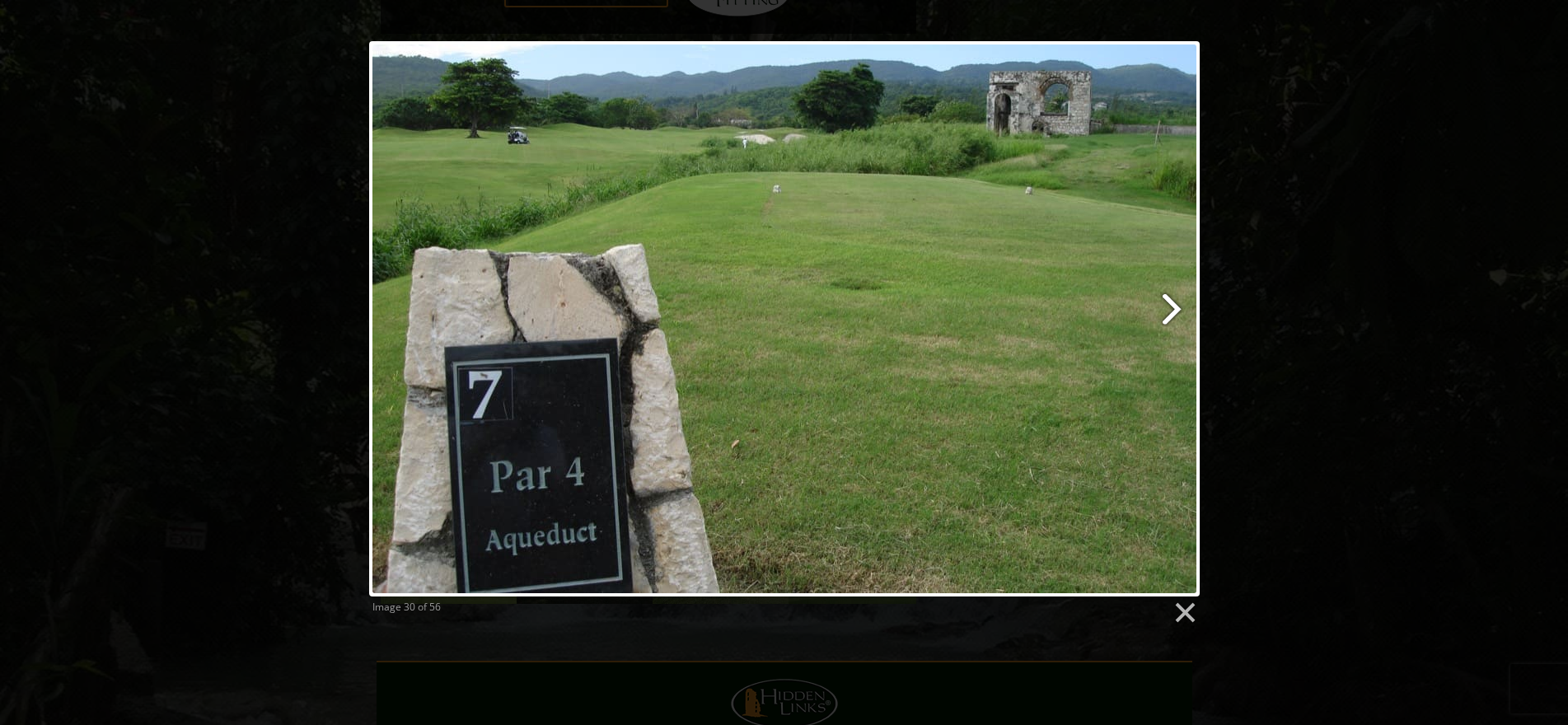
click at [1161, 319] on link at bounding box center [933, 319] width 531 height 556
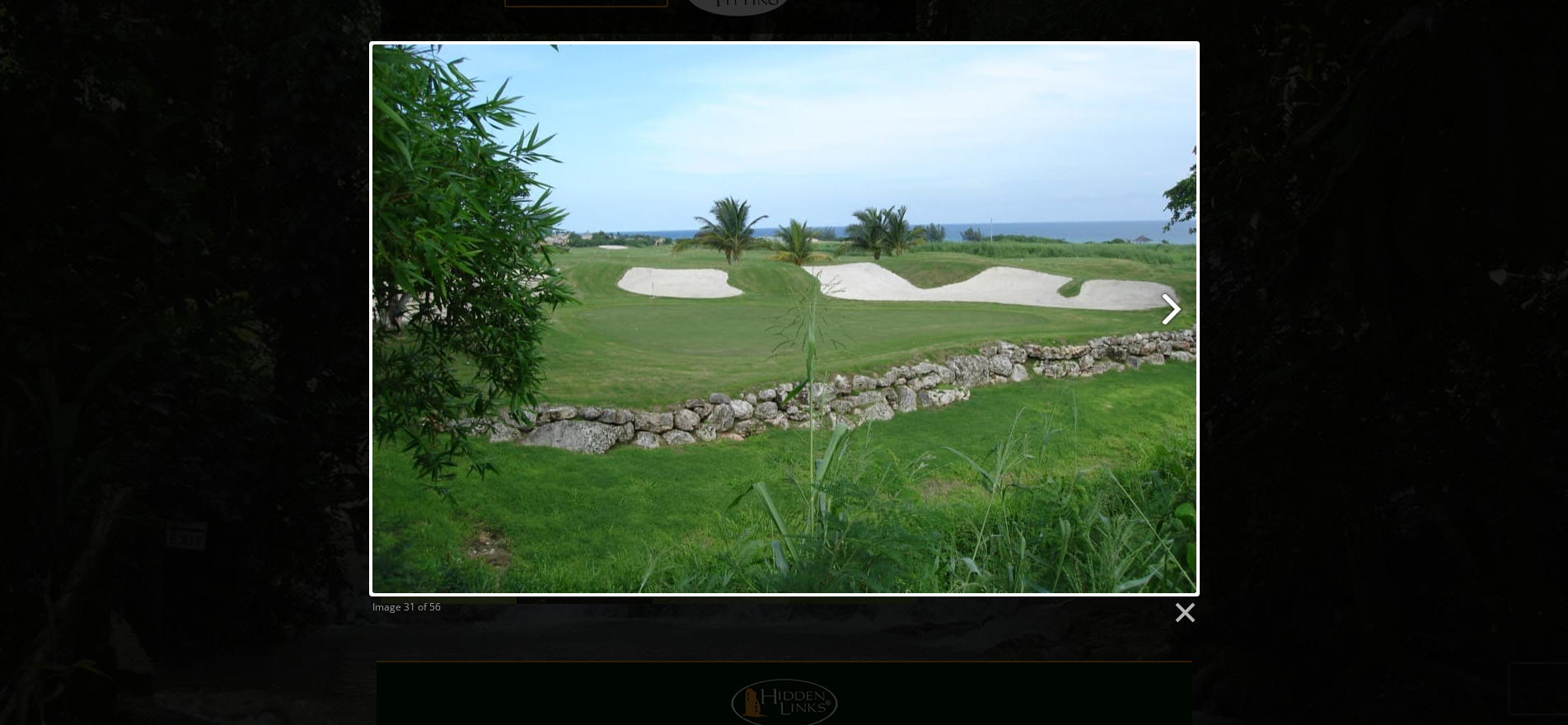
click at [1161, 319] on link at bounding box center [933, 319] width 531 height 556
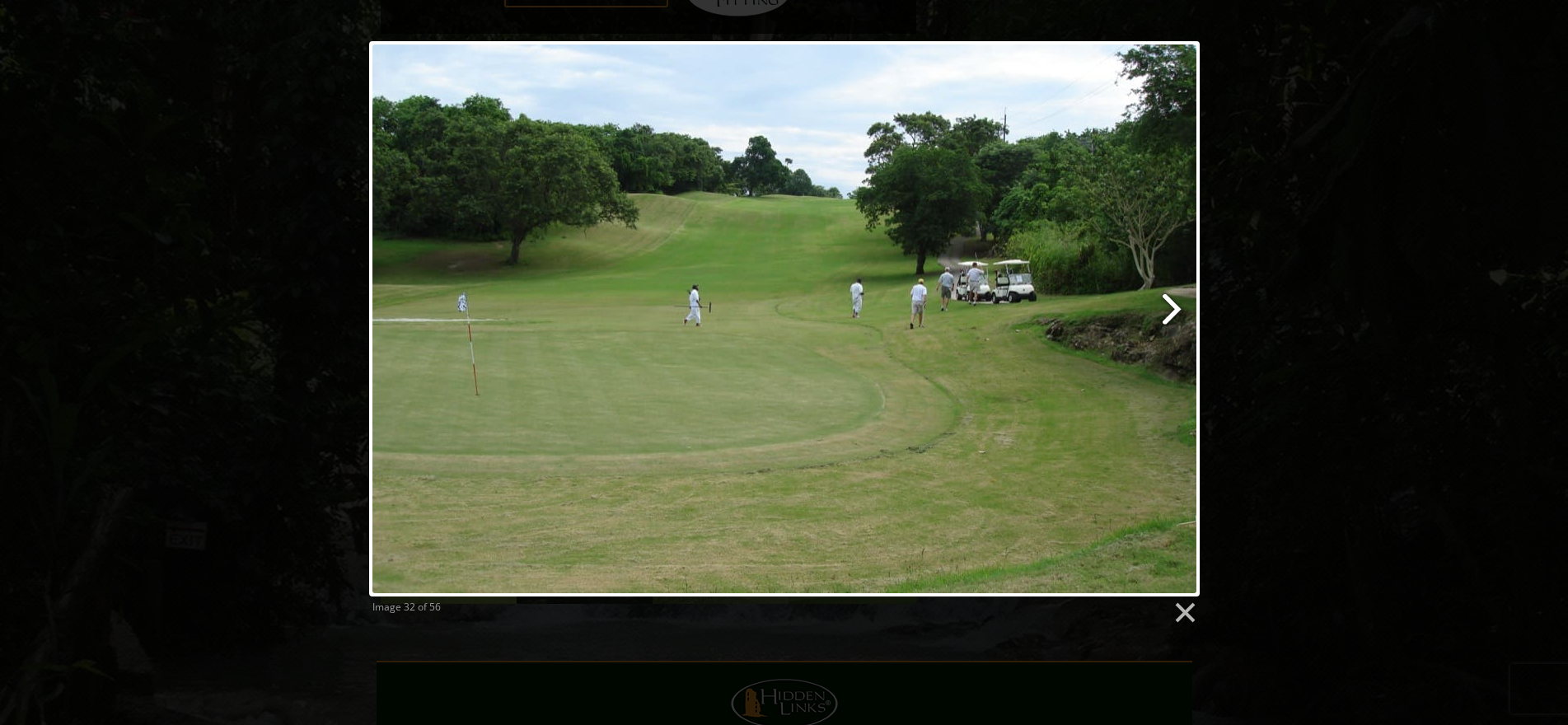
click at [1175, 311] on link at bounding box center [933, 319] width 531 height 556
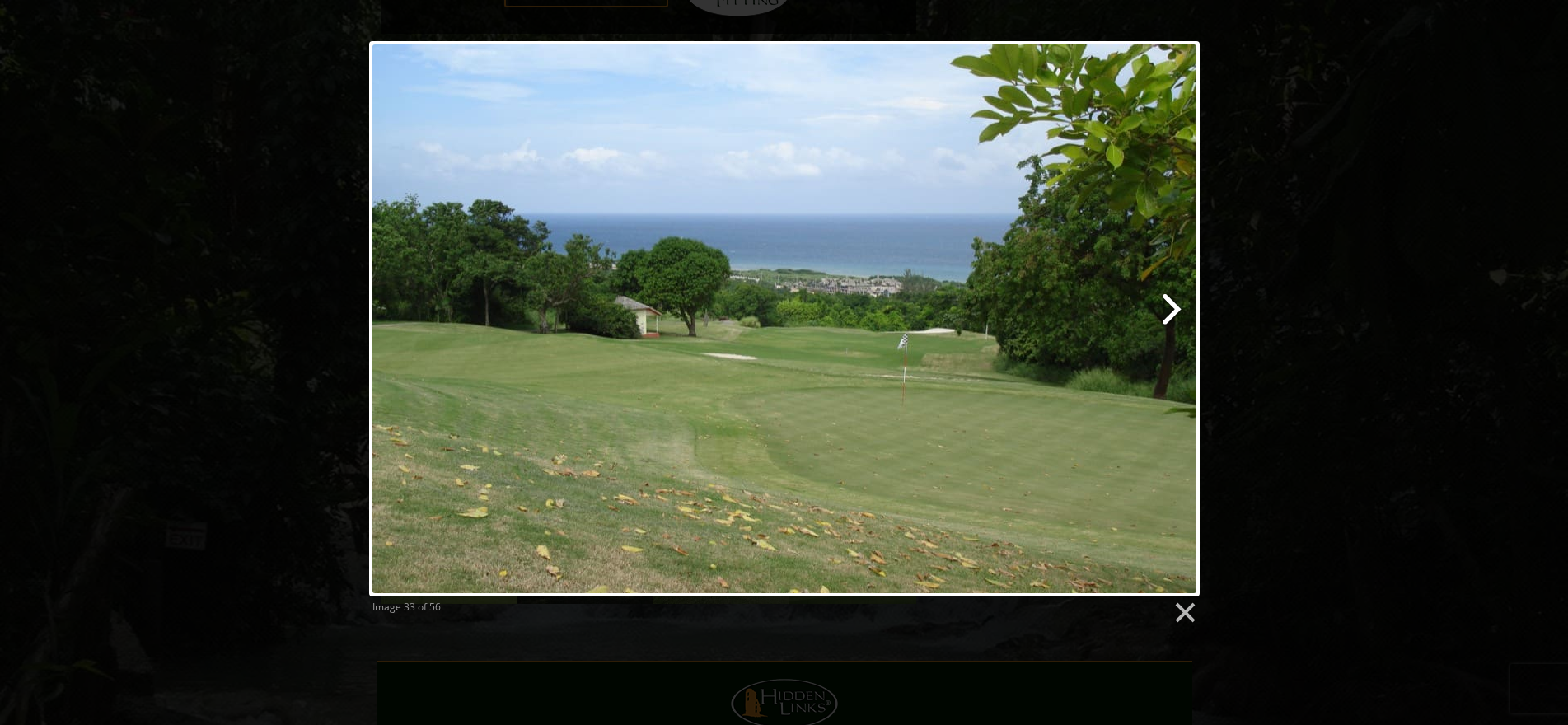
click at [1175, 311] on link at bounding box center [933, 319] width 531 height 556
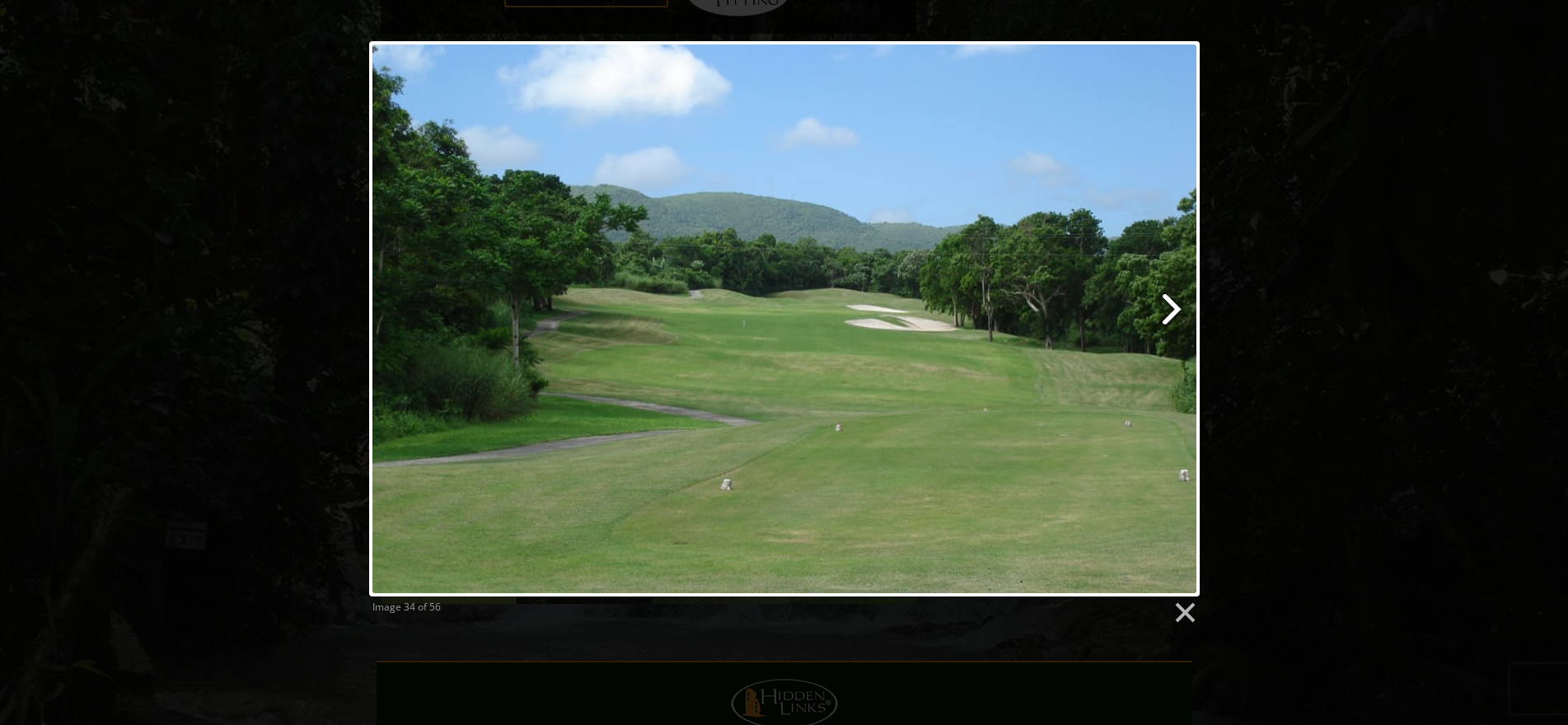
click at [1175, 311] on link at bounding box center [933, 319] width 531 height 556
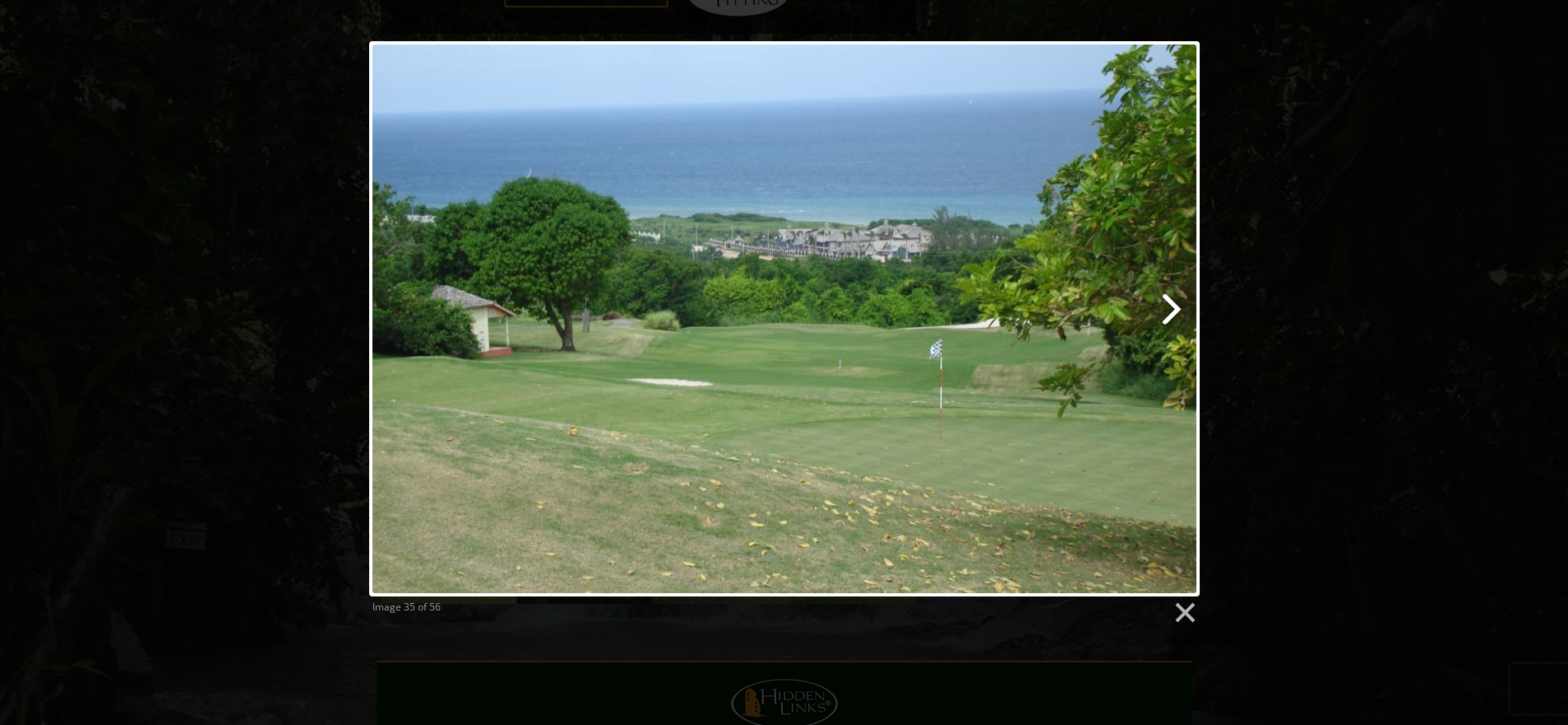
click at [1175, 311] on link at bounding box center [933, 319] width 531 height 556
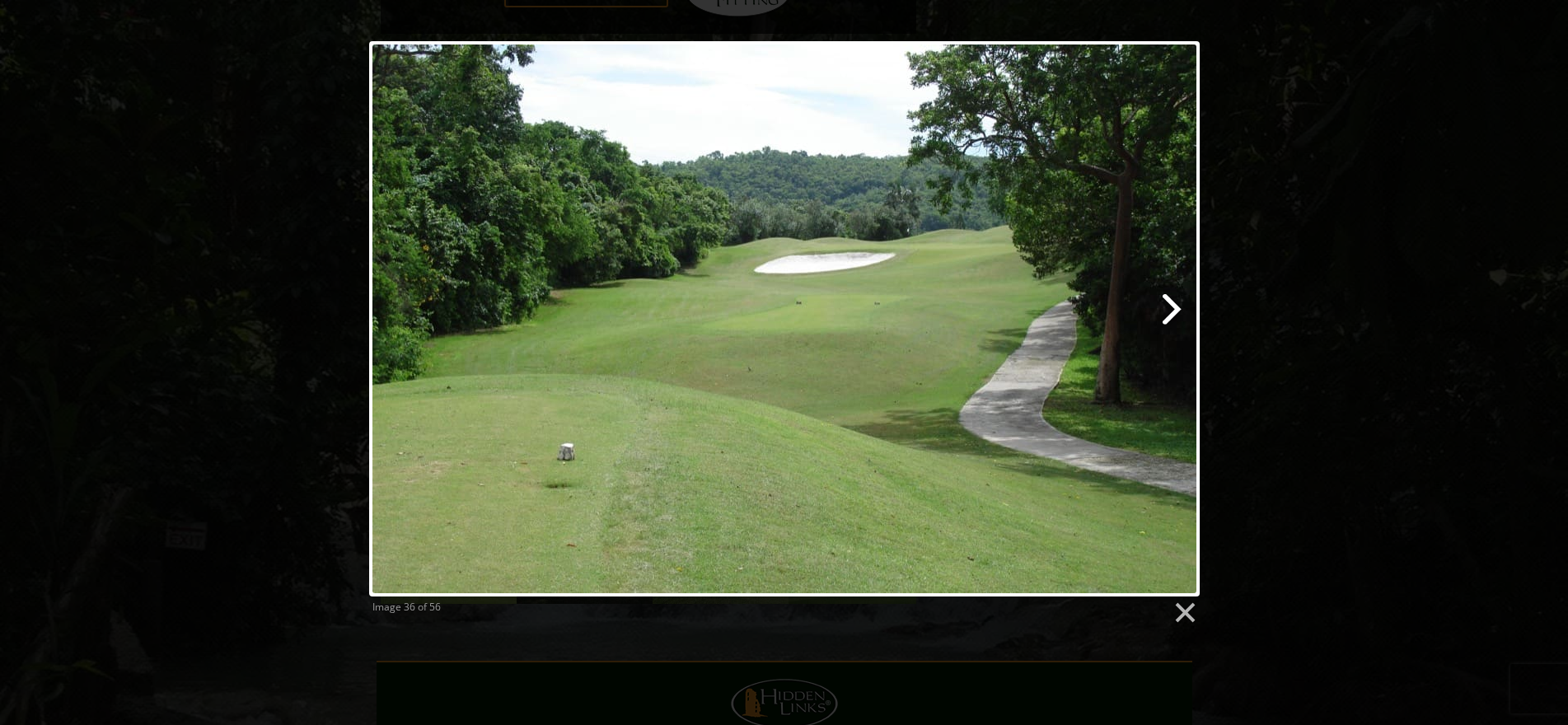
click at [1175, 311] on link at bounding box center [933, 319] width 531 height 556
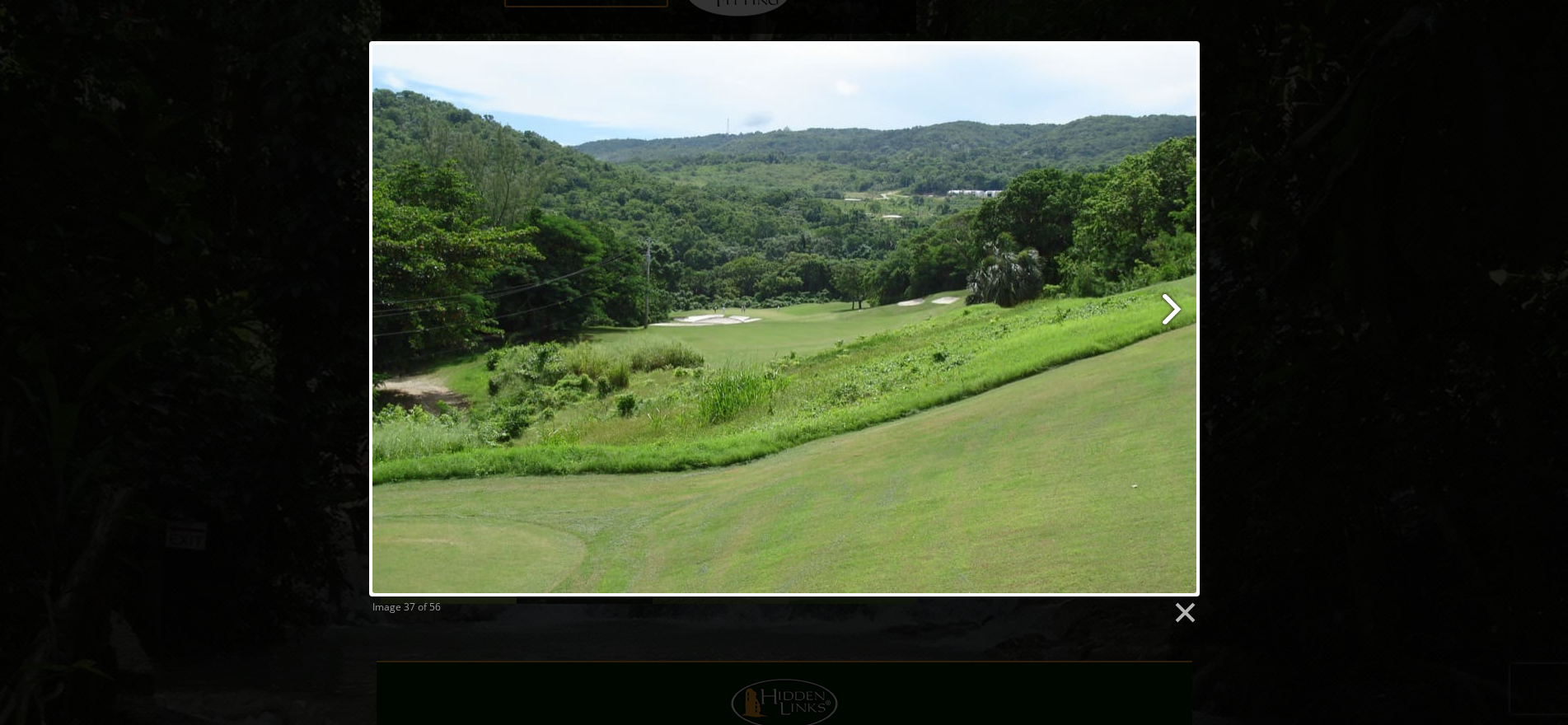
click at [1175, 311] on link at bounding box center [933, 319] width 531 height 556
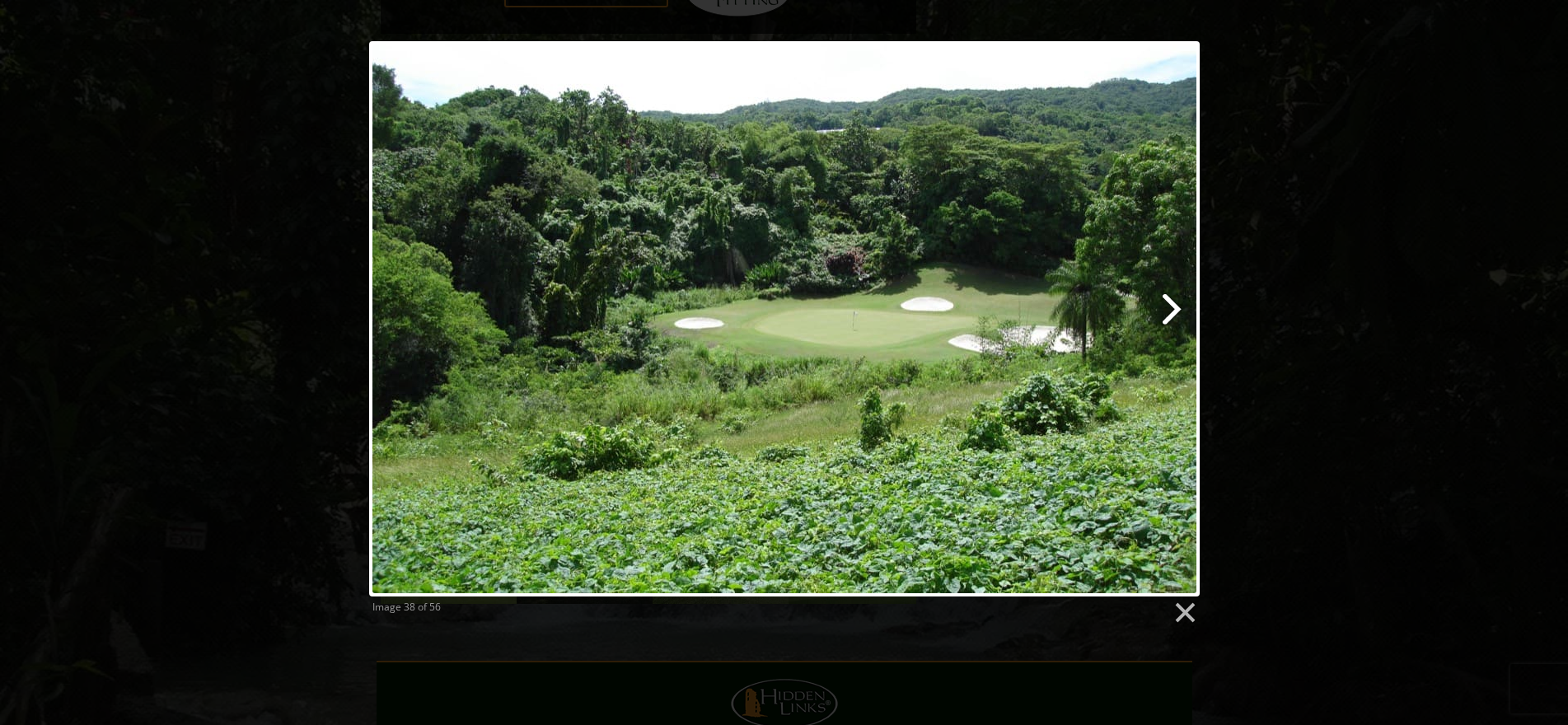
click at [1175, 311] on link at bounding box center [933, 319] width 531 height 556
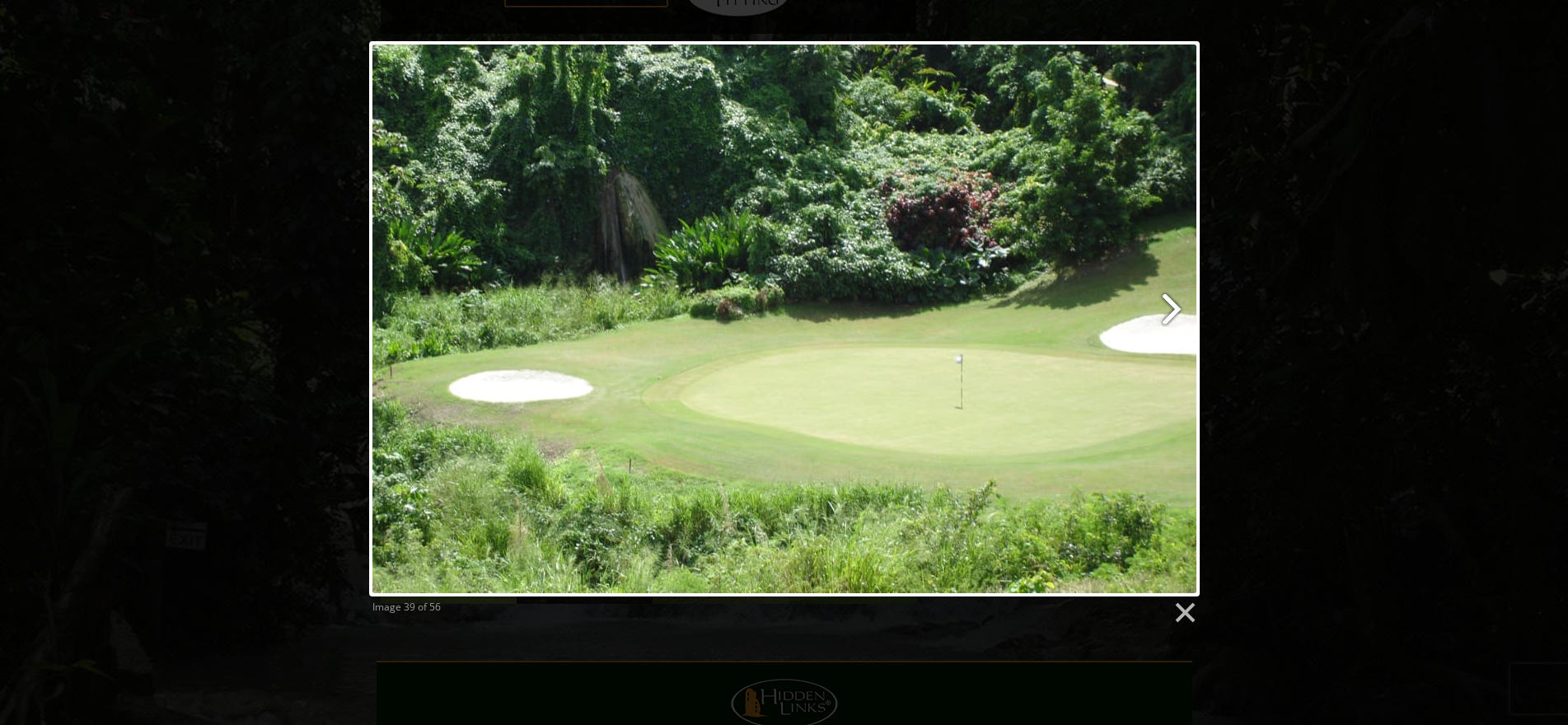
click at [1175, 311] on link at bounding box center [933, 319] width 531 height 556
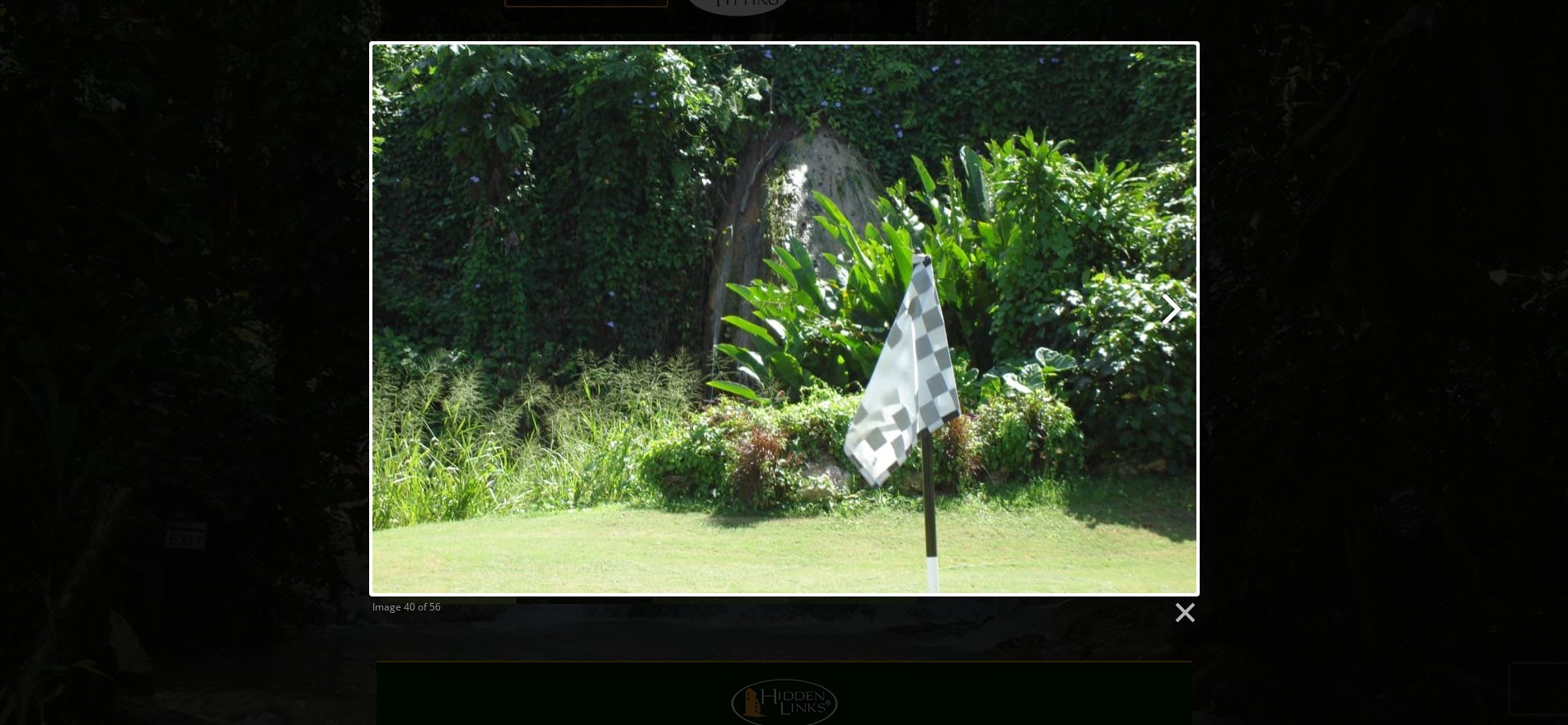
click at [1175, 311] on link at bounding box center [933, 319] width 531 height 556
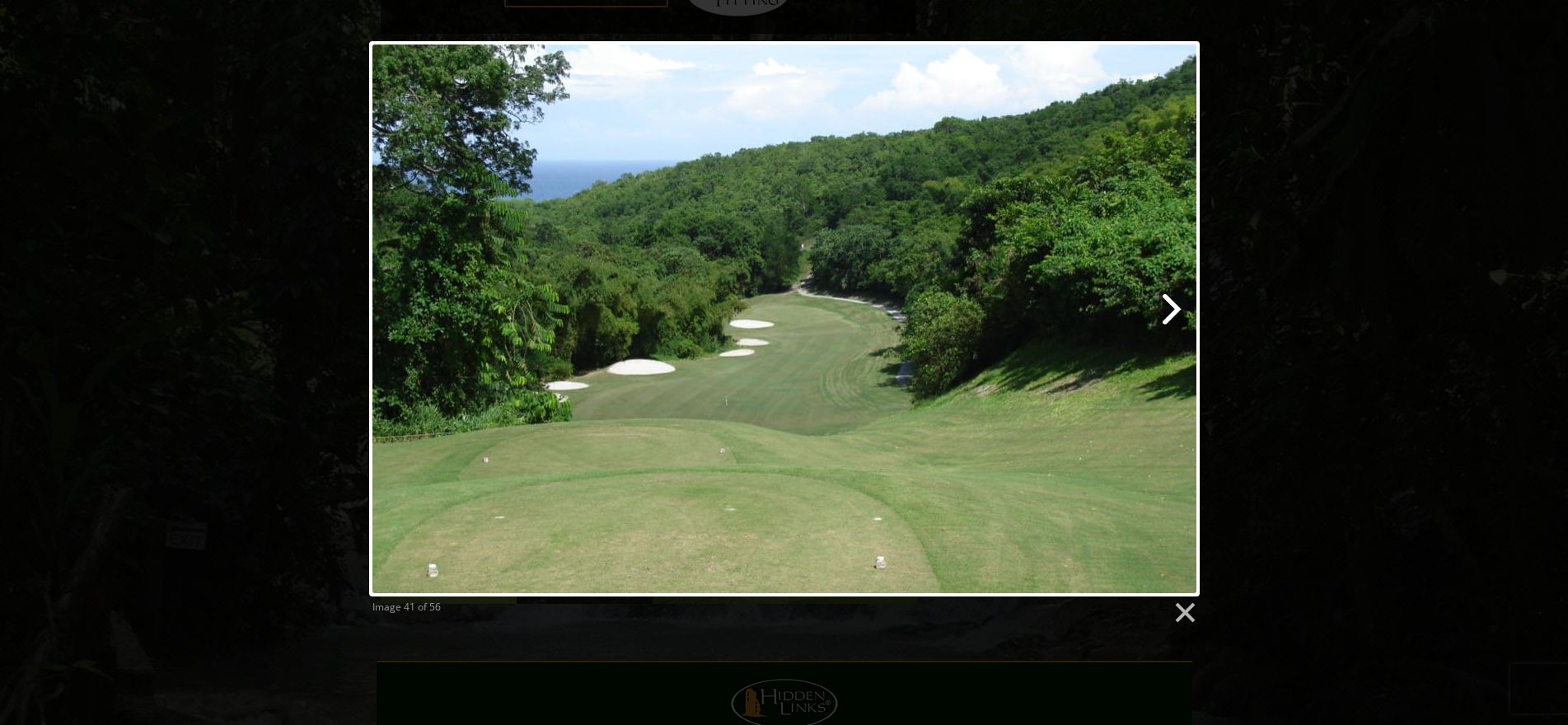
click at [1175, 311] on link at bounding box center [933, 319] width 531 height 556
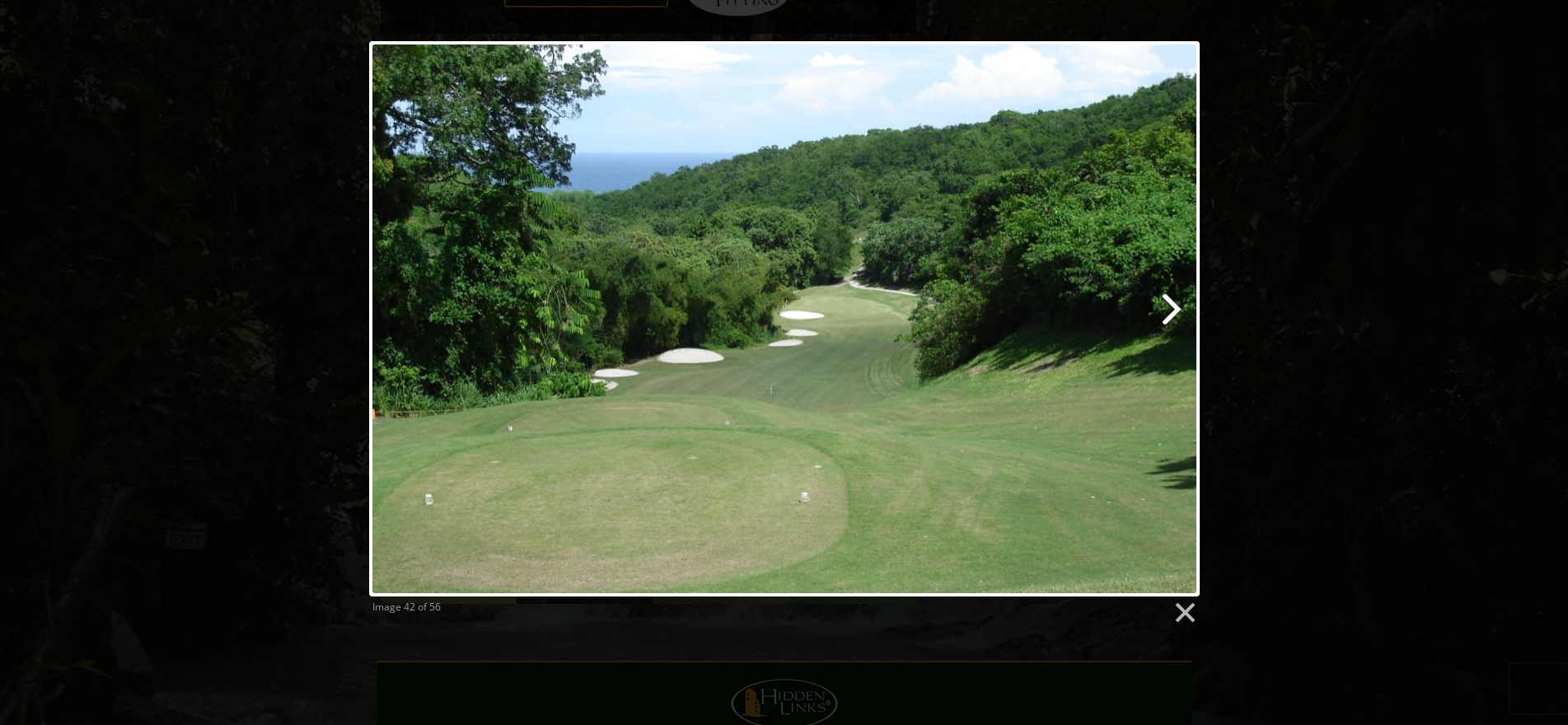
click at [1172, 311] on link at bounding box center [933, 319] width 531 height 556
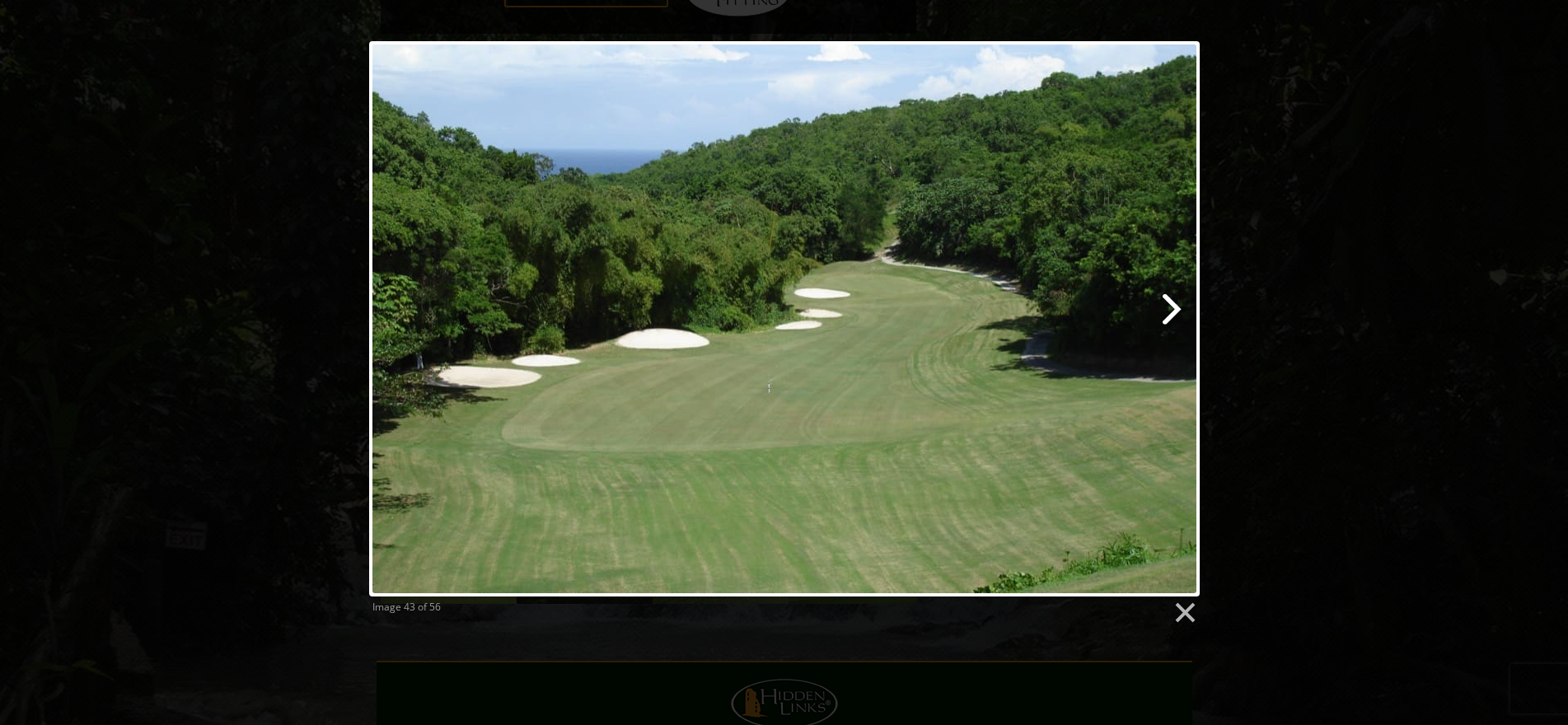
click at [1172, 311] on link at bounding box center [933, 319] width 531 height 556
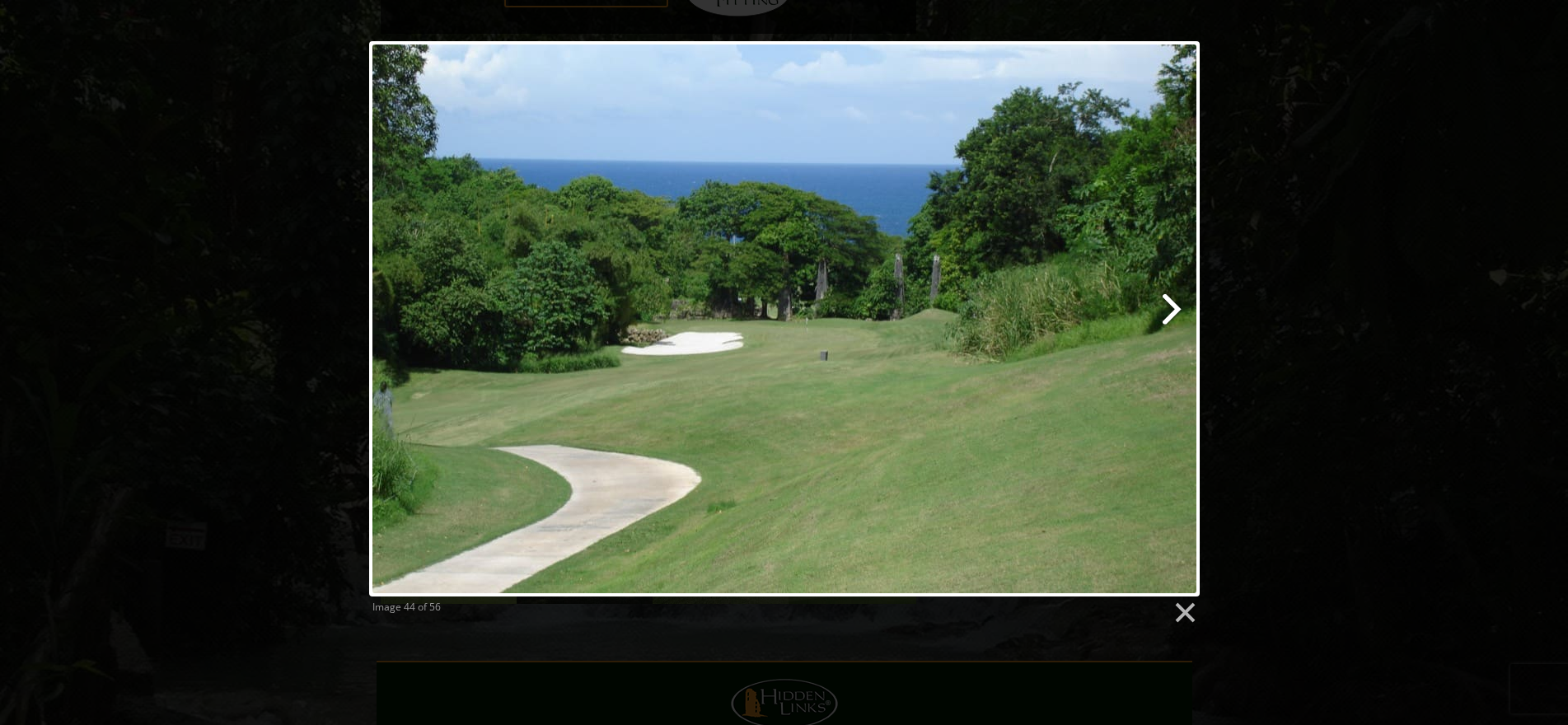
click at [1172, 311] on link at bounding box center [933, 319] width 531 height 556
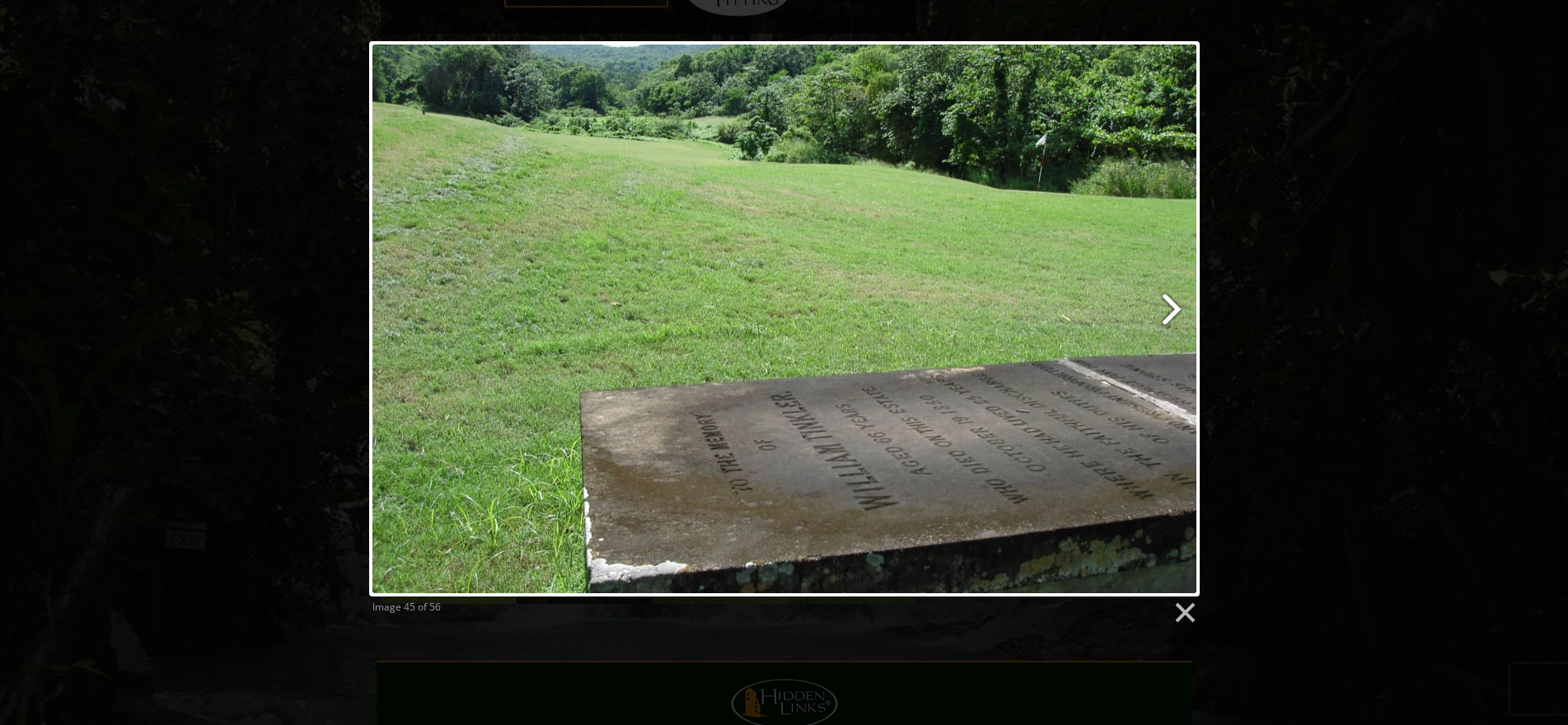
click at [1172, 311] on link at bounding box center [933, 319] width 531 height 556
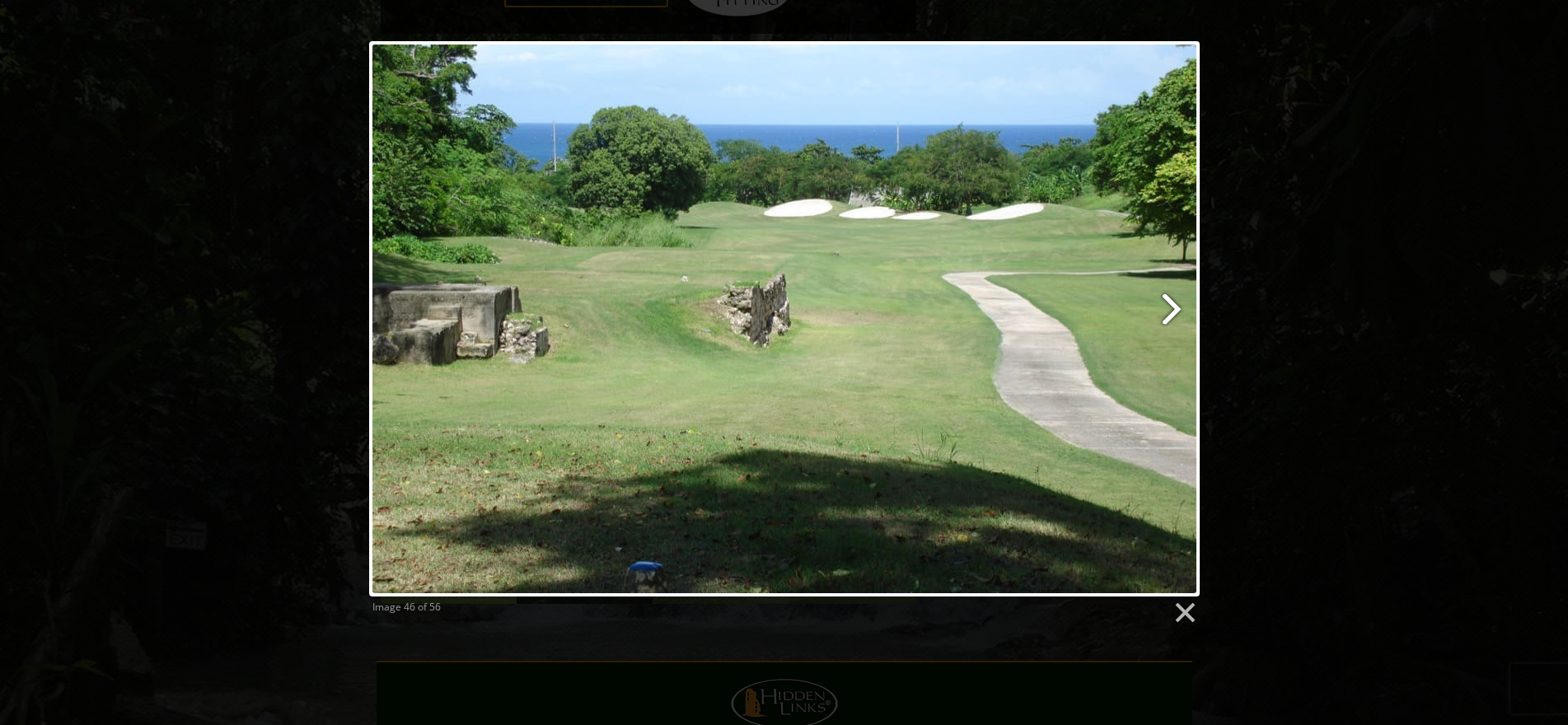
click at [1172, 311] on link at bounding box center [933, 319] width 531 height 556
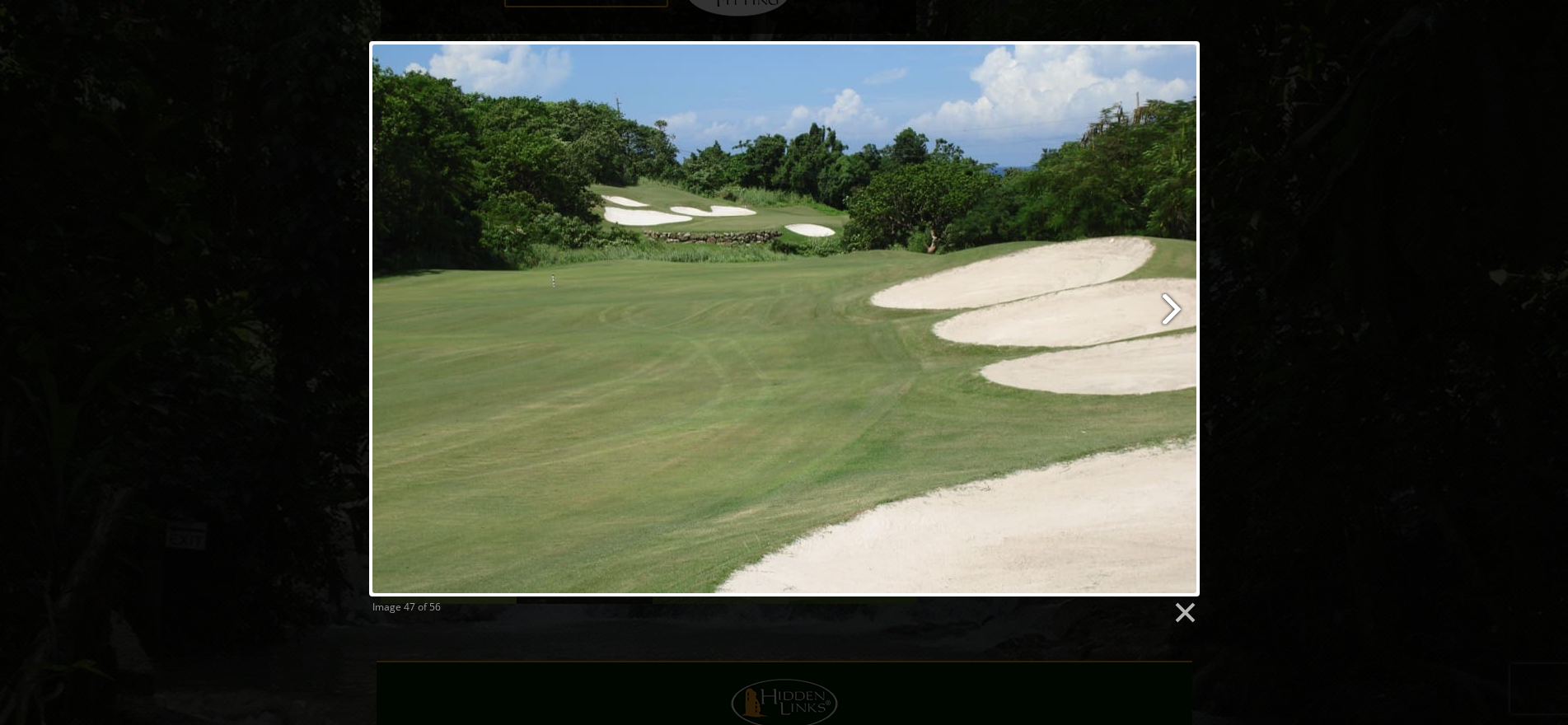
click at [1172, 311] on link at bounding box center [933, 319] width 531 height 556
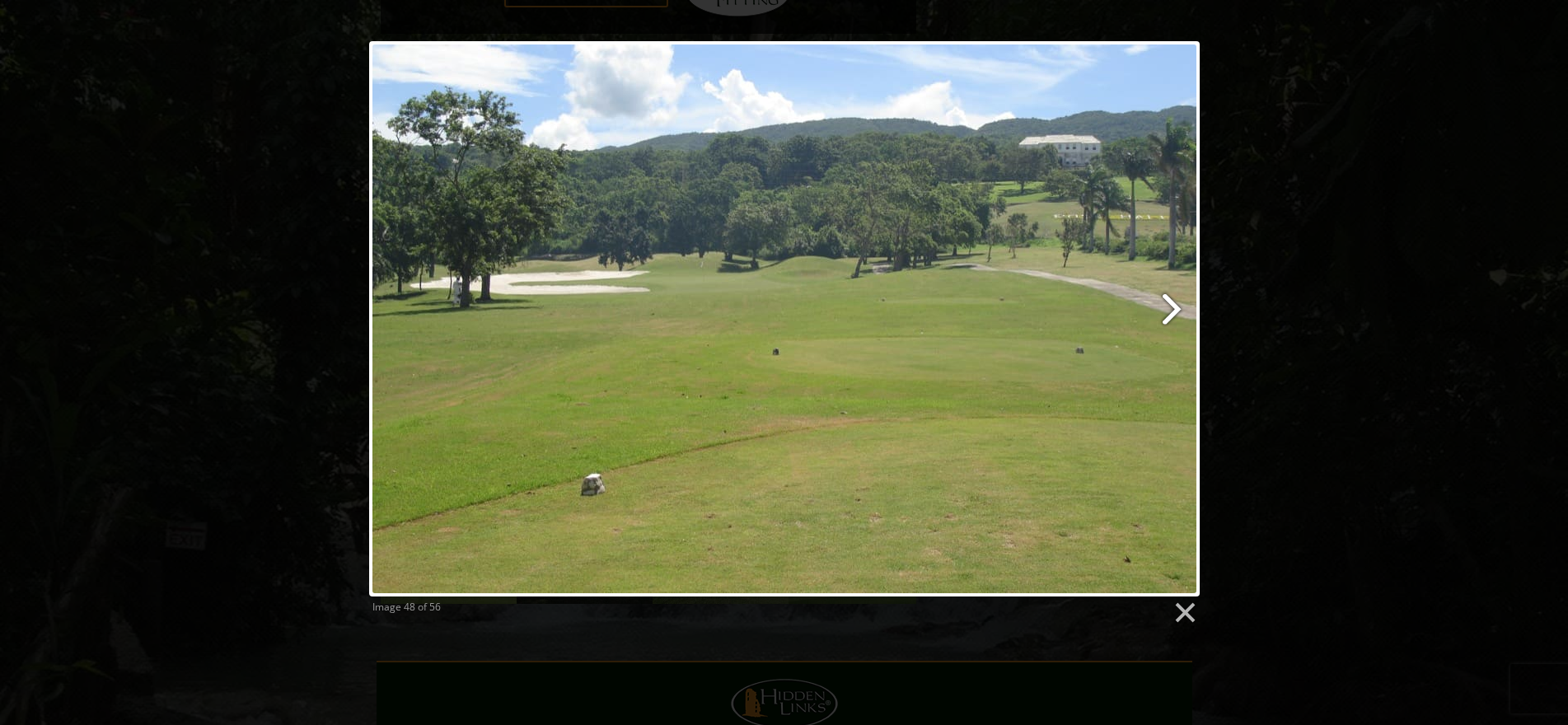
click at [1172, 311] on link at bounding box center [933, 319] width 531 height 556
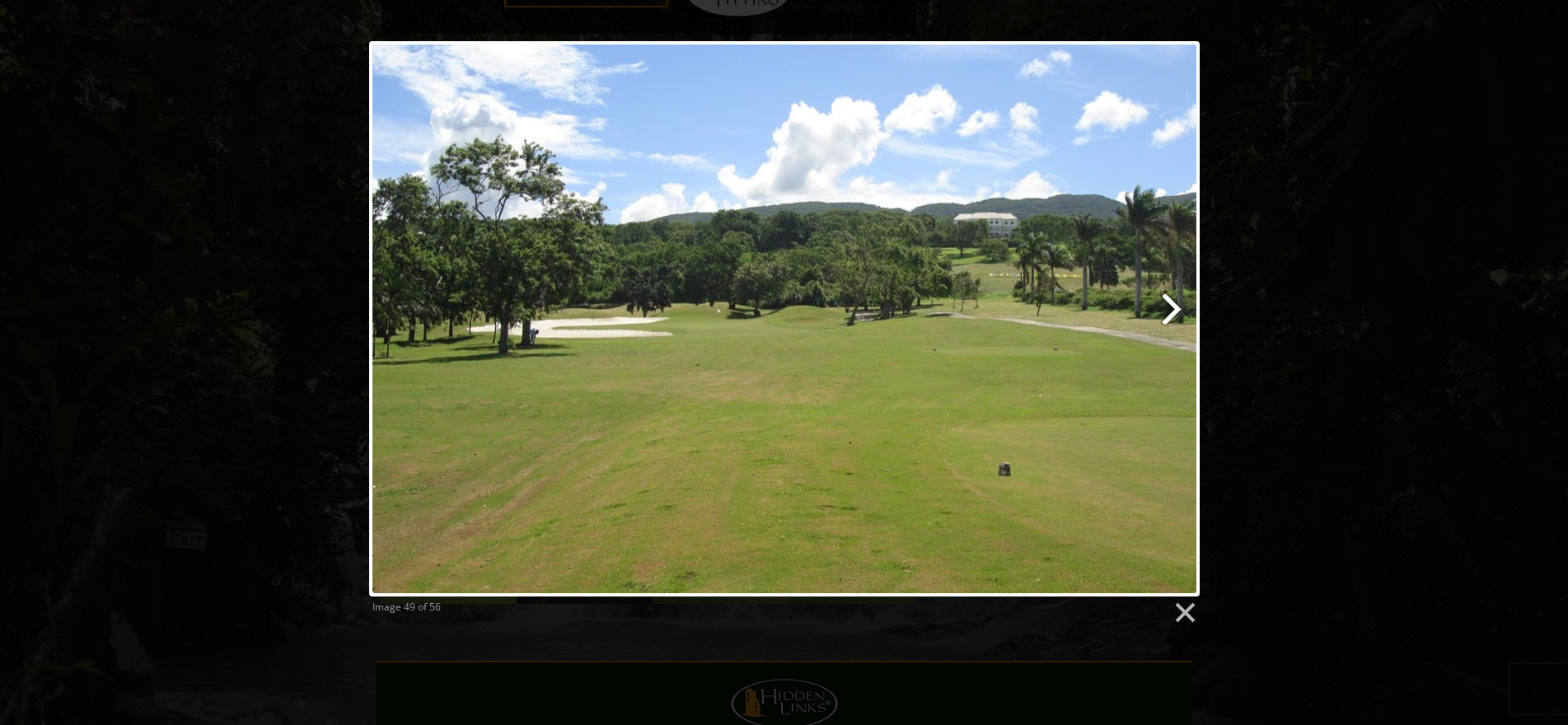
click at [1172, 311] on link at bounding box center [933, 319] width 531 height 556
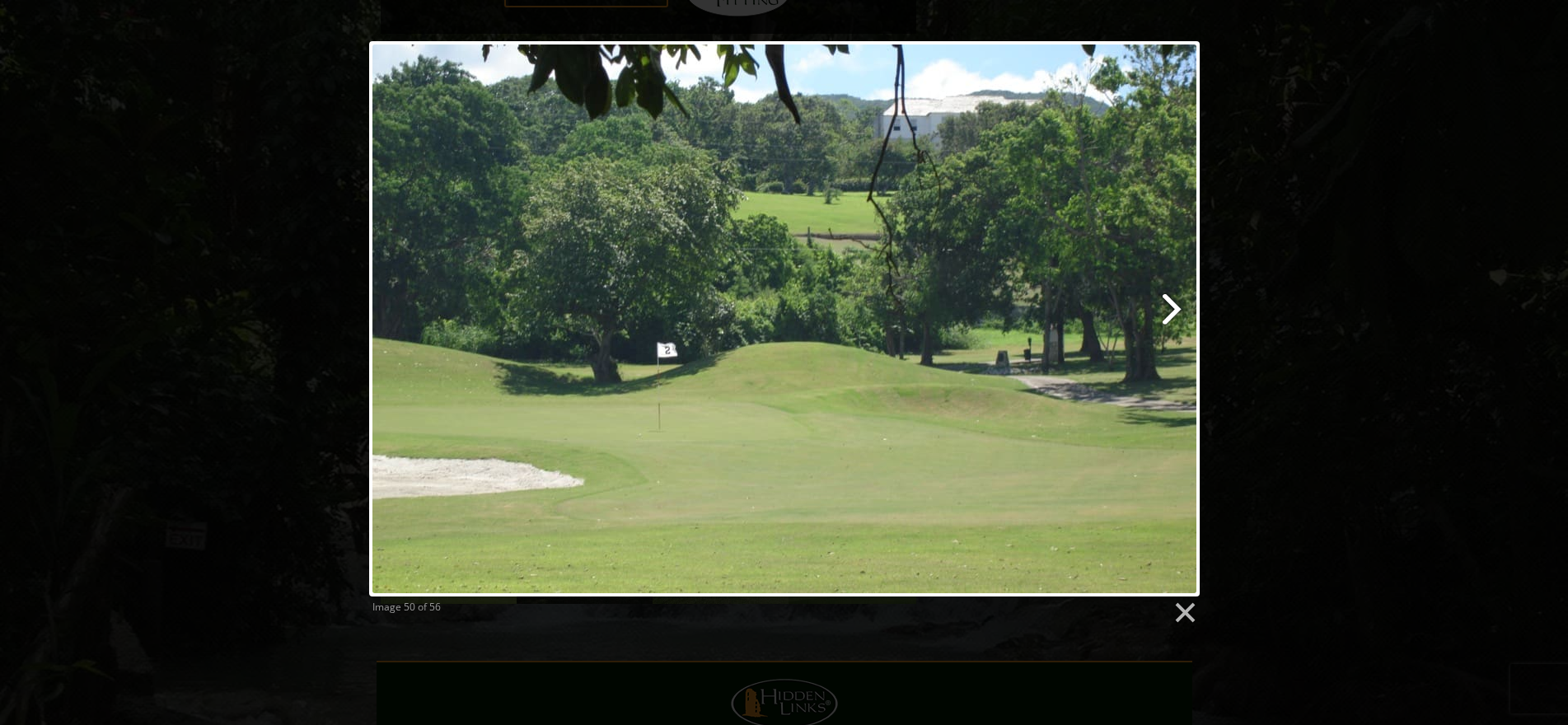
click at [1172, 311] on link at bounding box center [933, 319] width 531 height 556
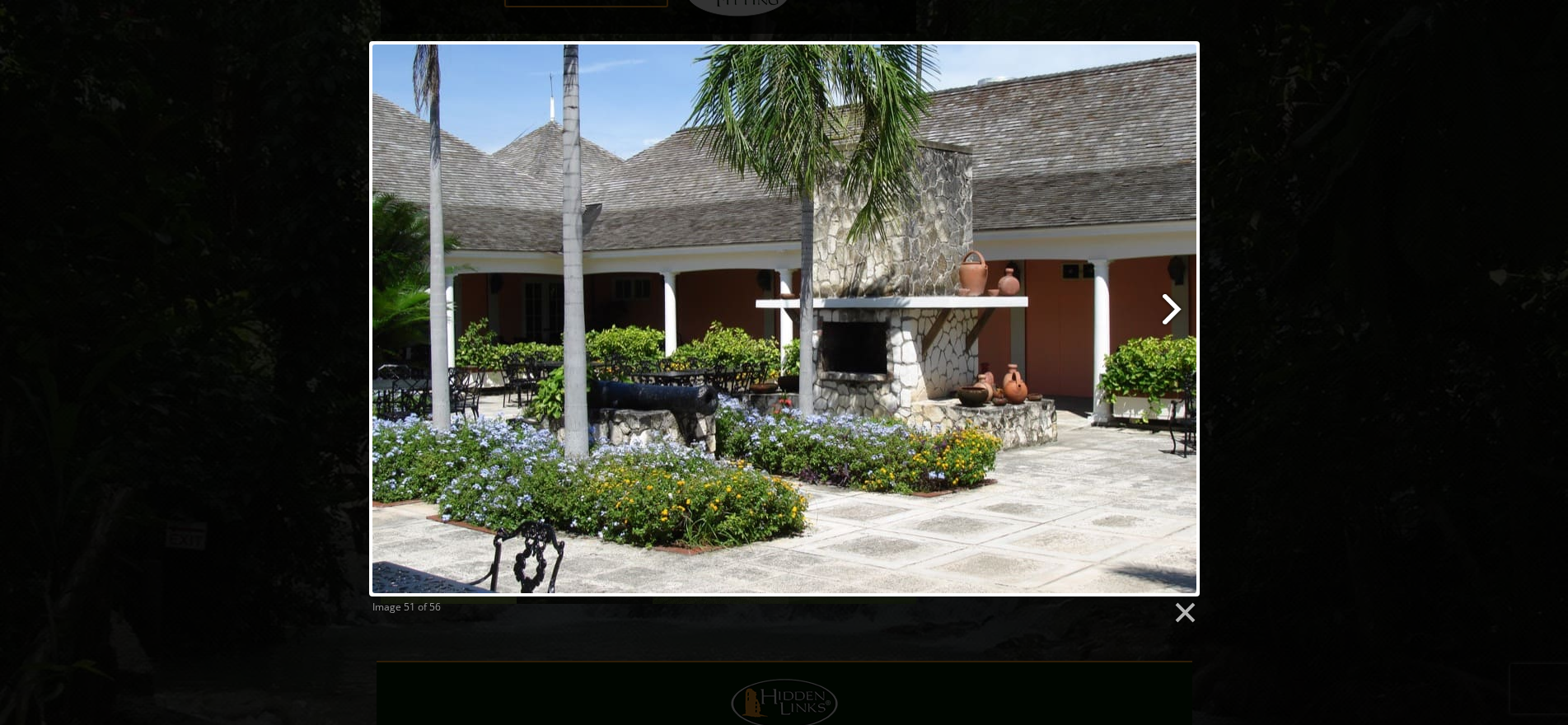
click at [1172, 311] on link at bounding box center [933, 319] width 531 height 556
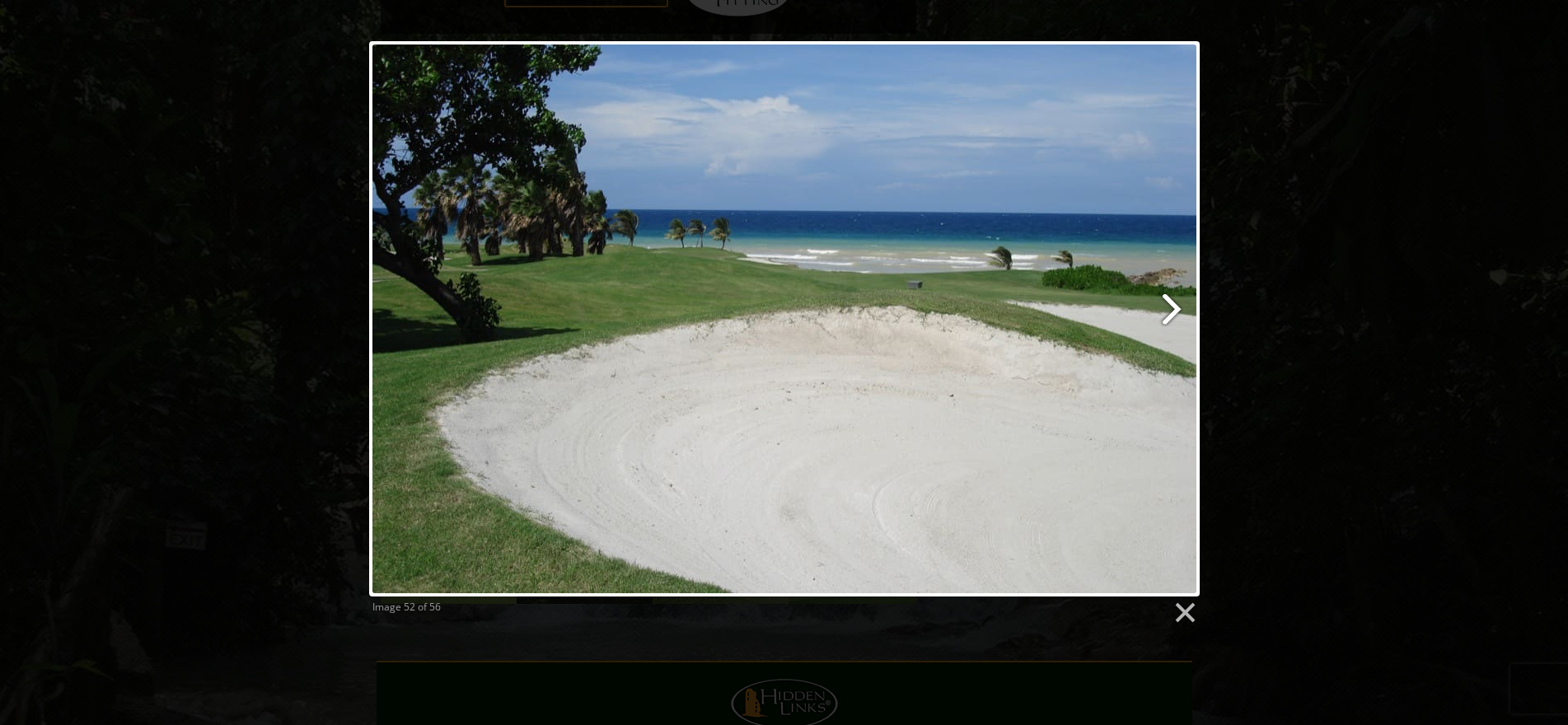
click at [1172, 311] on link at bounding box center [933, 319] width 531 height 556
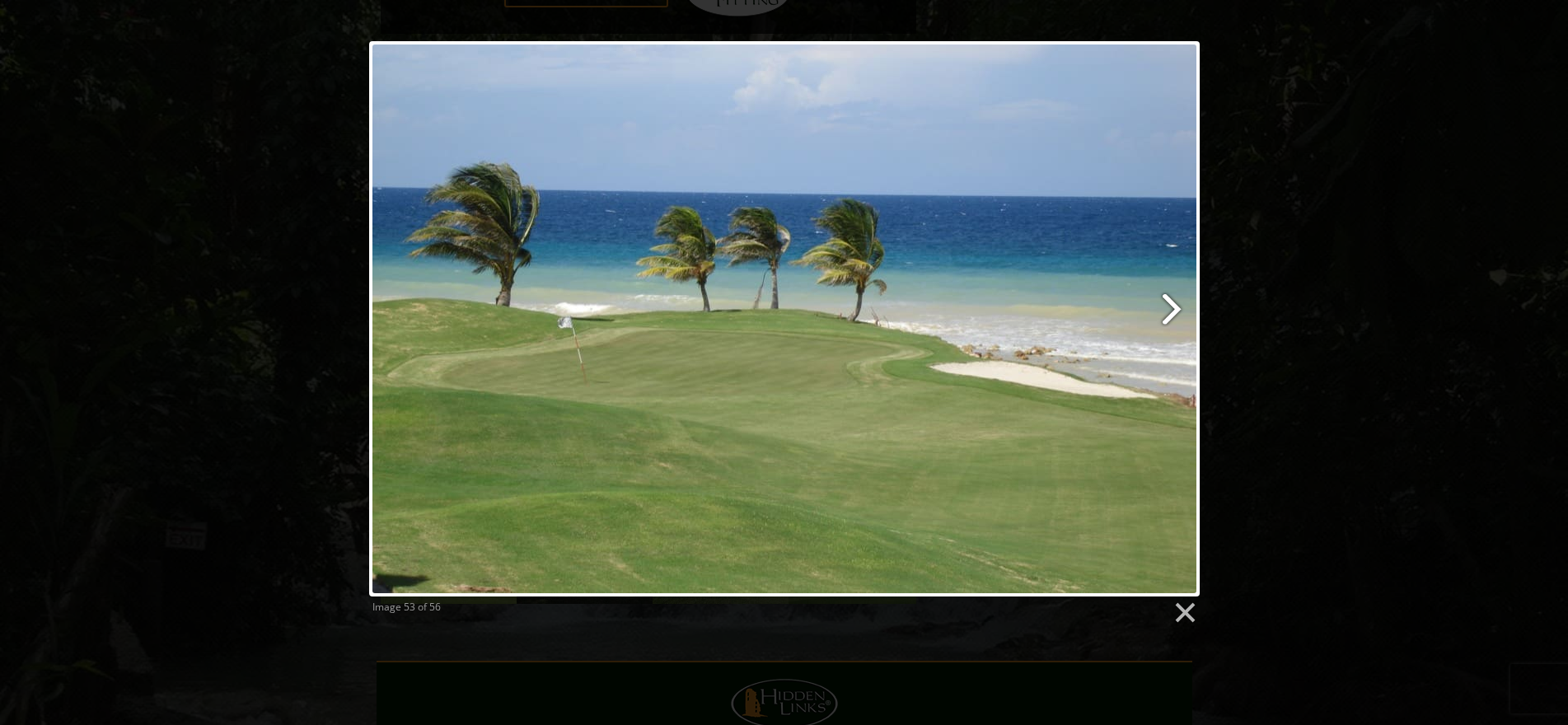
click at [1172, 311] on link at bounding box center [933, 319] width 531 height 556
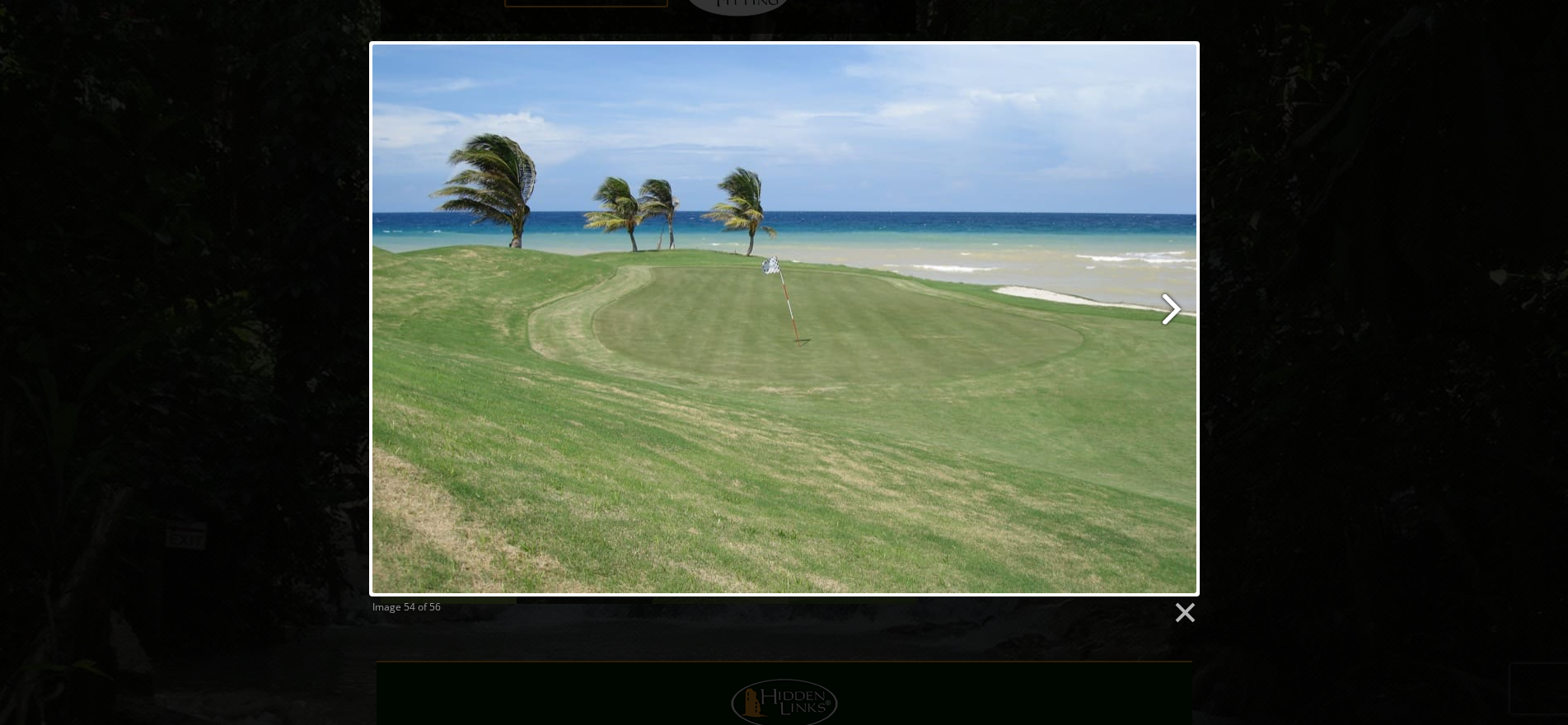
click at [1172, 311] on link at bounding box center [933, 319] width 531 height 556
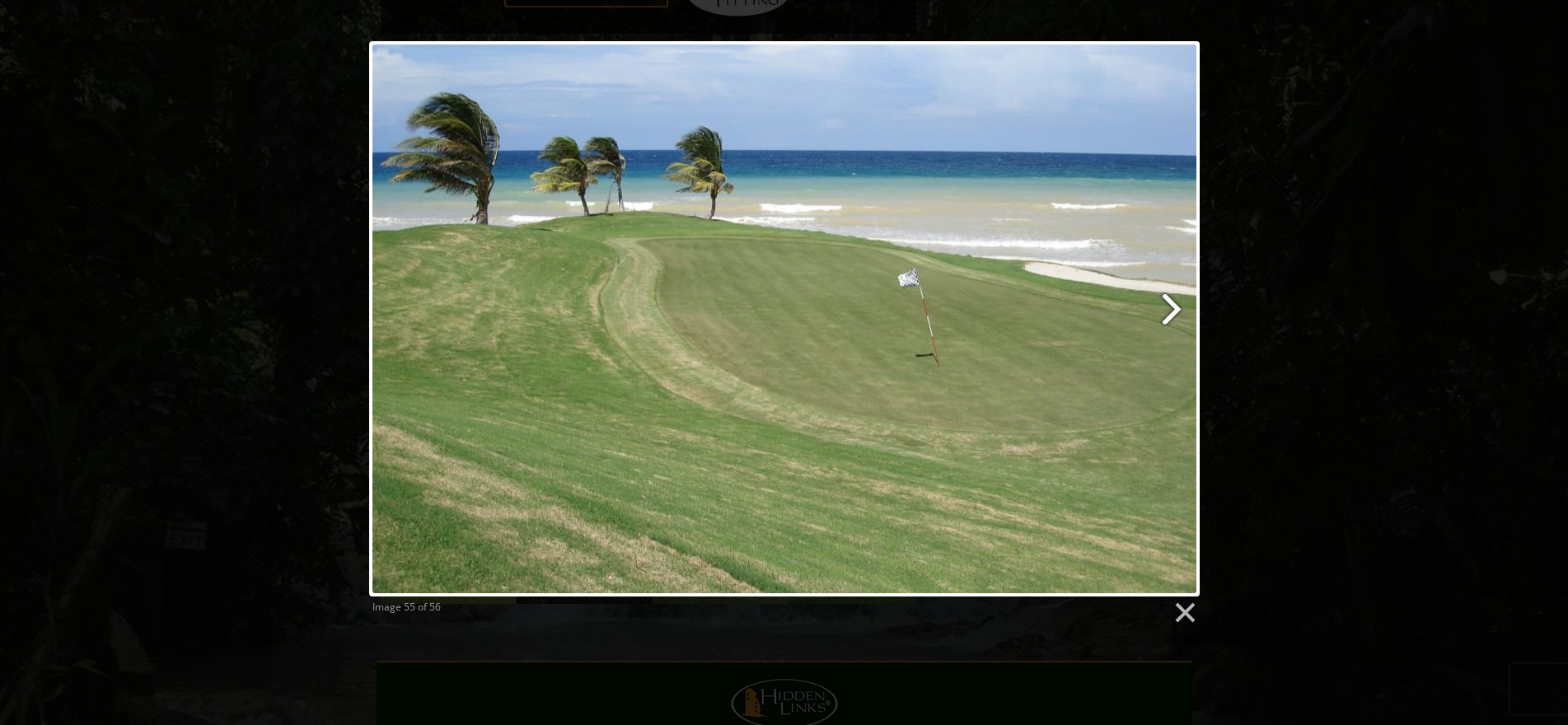
click at [1172, 311] on link at bounding box center [933, 319] width 531 height 556
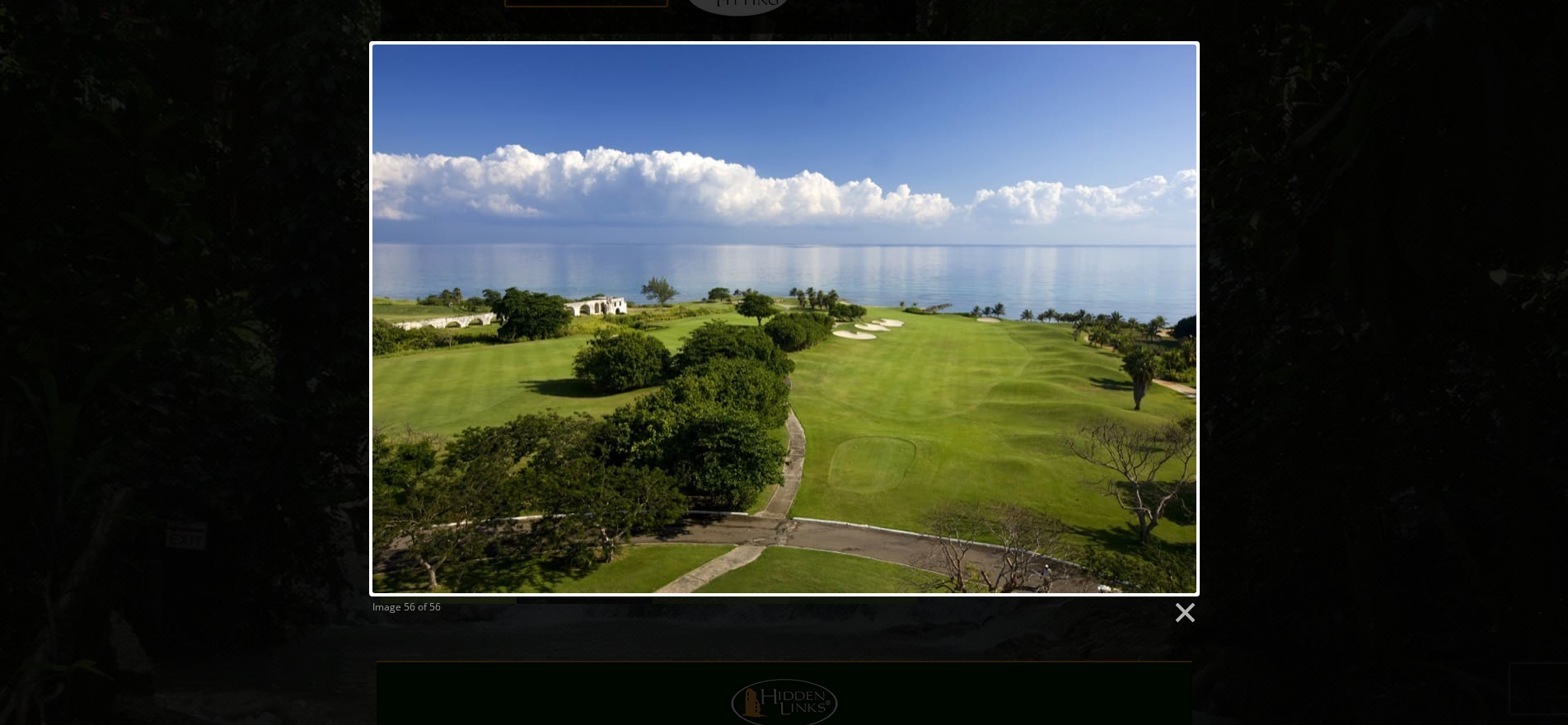
click at [1361, 390] on div "Image 56 of 56" at bounding box center [784, 333] width 1568 height 584
